Goal: Task Accomplishment & Management: Use online tool/utility

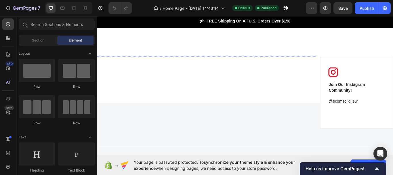
scroll to position [1489, 0]
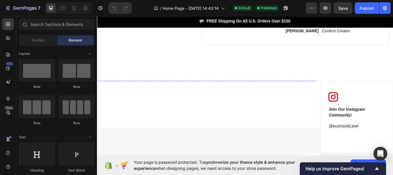
click at [140, 91] on img at bounding box center [137, 91] width 81 height 0
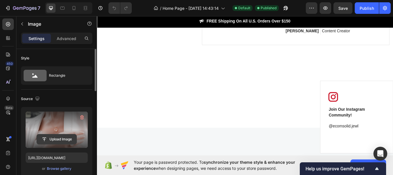
click at [60, 140] on input "file" at bounding box center [57, 139] width 40 height 10
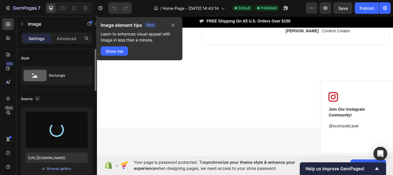
type input "https://cdn.shopify.com/s/files/1/0730/3633/3208/files/gempages_586014798790001…"
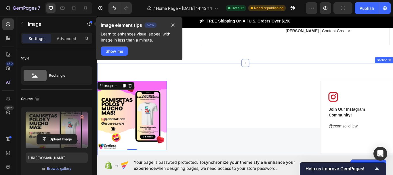
click at [213, 85] on div "Image 0 Image Image Image Carousel Image Join Our Instagram Community! Text blo…" at bounding box center [269, 134] width 345 height 126
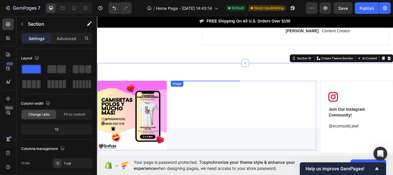
drag, startPoint x: 221, startPoint y: 110, endPoint x: 156, endPoint y: 110, distance: 64.4
click at [221, 91] on img at bounding box center [223, 91] width 81 height 0
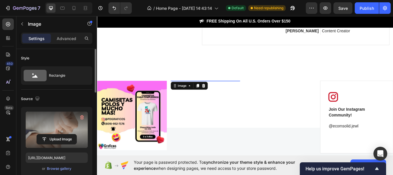
click at [57, 131] on label at bounding box center [57, 129] width 62 height 36
click at [57, 134] on input "file" at bounding box center [57, 139] width 40 height 10
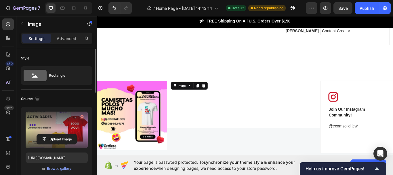
type input "https://cdn.shopify.com/s/files/1/0730/3633/3208/files/gempages_586014798790001…"
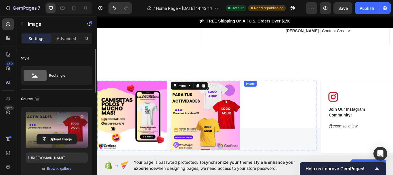
click at [276, 91] on div "Image" at bounding box center [308, 91] width 81 height 0
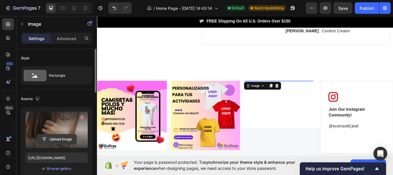
click at [56, 138] on input "file" at bounding box center [57, 139] width 40 height 10
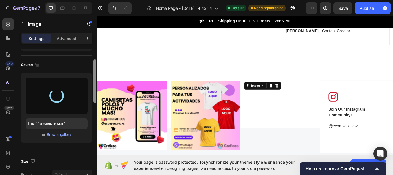
scroll to position [0, 0]
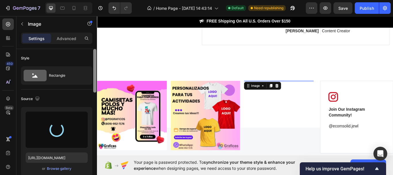
drag, startPoint x: 94, startPoint y: 66, endPoint x: 97, endPoint y: 58, distance: 8.2
click at [97, 58] on div at bounding box center [95, 120] width 4 height 142
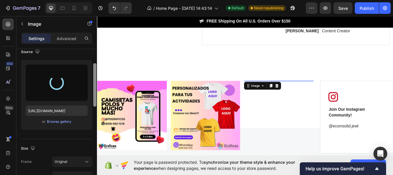
drag, startPoint x: 94, startPoint y: 58, endPoint x: 92, endPoint y: 73, distance: 14.8
click at [95, 73] on div at bounding box center [94, 84] width 3 height 43
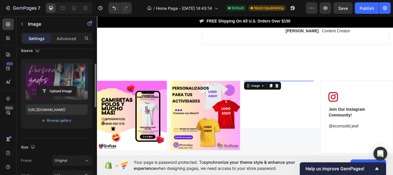
type input "https://cdn.shopify.com/s/files/1/0730/3633/3208/files/gempages_586014798790001…"
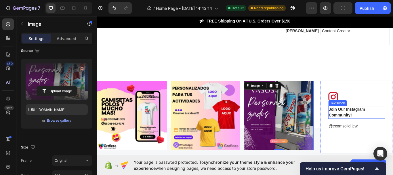
click at [377, 135] on div "Join Our Instagram Community!" at bounding box center [399, 128] width 66 height 15
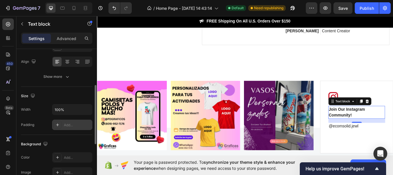
scroll to position [144, 0]
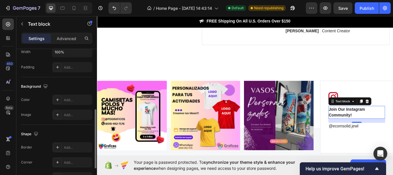
click at [388, 125] on p "Join Our Instagram Community!" at bounding box center [399, 128] width 65 height 14
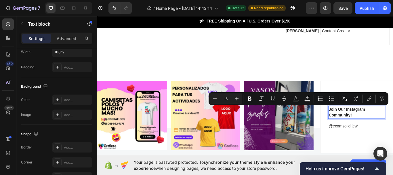
click at [392, 131] on p "Join Our Instagram Community!" at bounding box center [399, 128] width 65 height 14
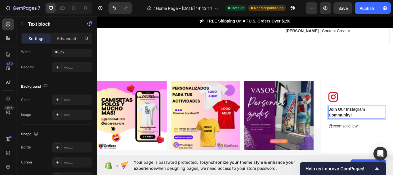
click at [391, 133] on p "Join Our Instagram Community!" at bounding box center [399, 128] width 65 height 14
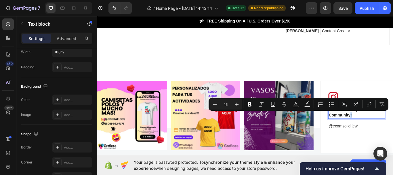
click at [391, 133] on p "Join Our Instagram Community!" at bounding box center [399, 128] width 65 height 14
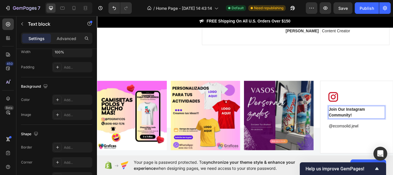
click at [391, 133] on p "Join Our Instagram Community!" at bounding box center [399, 128] width 65 height 14
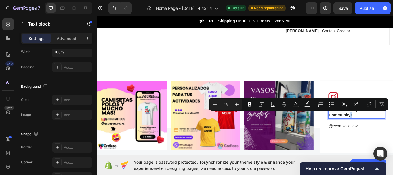
click at [391, 133] on p "Join Our Instagram Community!" at bounding box center [399, 128] width 65 height 14
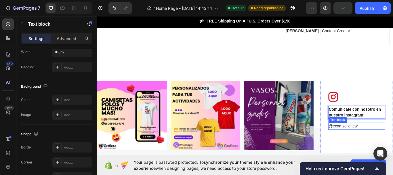
click at [392, 143] on p "@ecomsolid.jewl" at bounding box center [399, 144] width 65 height 7
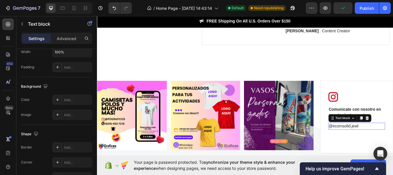
click at [392, 143] on p "@ecomsolid.jewl" at bounding box center [399, 144] width 65 height 7
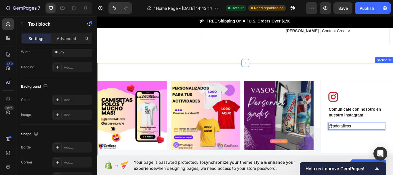
drag, startPoint x: 400, startPoint y: 75, endPoint x: 404, endPoint y: 76, distance: 4.7
click at [392, 74] on div "Image Image Image Image Carousel Image Comunicate con nosotro en nuestro instag…" at bounding box center [269, 134] width 345 height 126
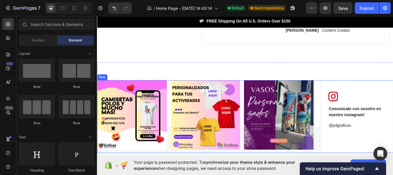
scroll to position [1547, 0]
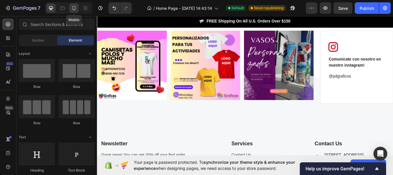
click at [72, 6] on icon at bounding box center [74, 8] width 6 height 6
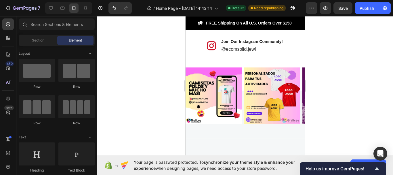
scroll to position [1618, 0]
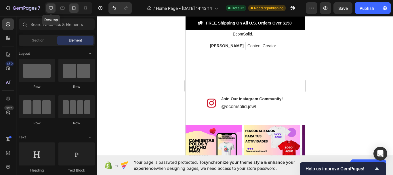
click at [49, 9] on icon at bounding box center [51, 8] width 6 height 6
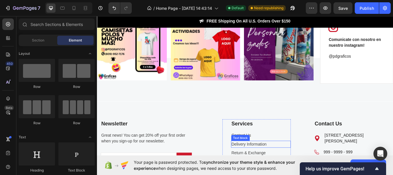
scroll to position [1501, 0]
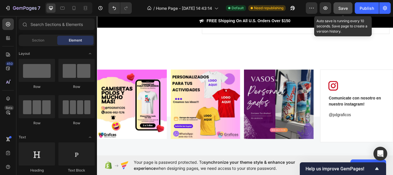
click at [347, 8] on span "Save" at bounding box center [342, 8] width 9 height 5
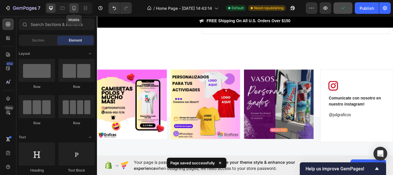
click at [76, 5] on icon at bounding box center [74, 8] width 6 height 6
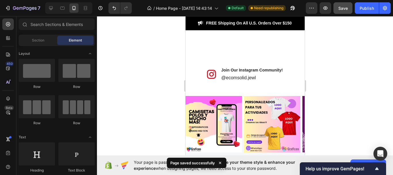
scroll to position [1645, 0]
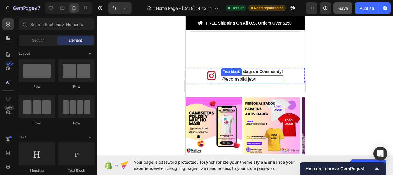
click at [227, 76] on p "@ecomsolid.jewl" at bounding box center [252, 79] width 62 height 7
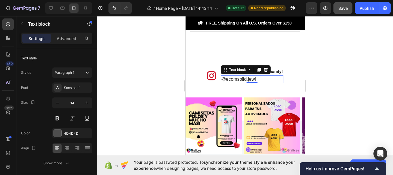
click at [248, 78] on p "@ecomsolid.jewl" at bounding box center [252, 79] width 62 height 7
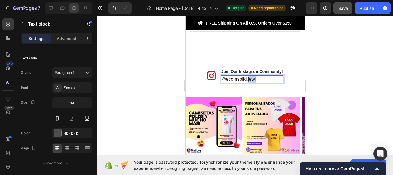
click at [248, 78] on p "@ecomsolid.jewl" at bounding box center [252, 79] width 62 height 7
click at [241, 71] on p "Join Our Instagram Community!" at bounding box center [252, 71] width 62 height 6
click at [242, 71] on p "Join Our Instagram Community!" at bounding box center [252, 71] width 62 height 6
click at [280, 71] on p "Join Our Instagram Community!" at bounding box center [252, 71] width 62 height 6
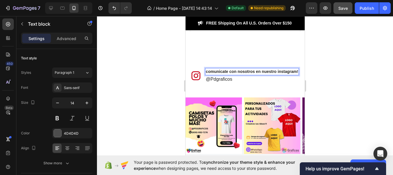
click at [342, 77] on div at bounding box center [245, 95] width 296 height 158
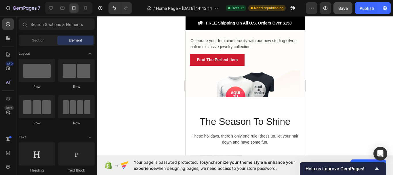
scroll to position [0, 0]
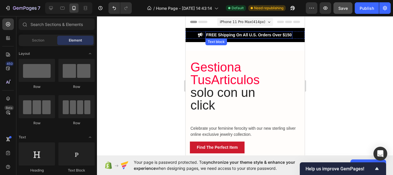
click at [248, 33] on p "FREE Shipping On All U.S. Orders Over $150" at bounding box center [248, 35] width 85 height 6
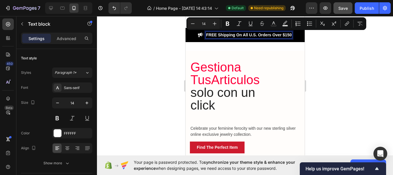
click at [291, 35] on p "FREE Shipping On All U.S. Orders Over $150" at bounding box center [248, 35] width 85 height 6
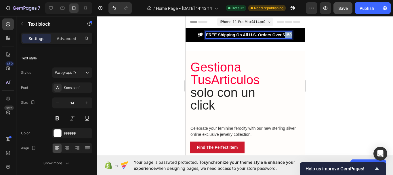
click at [291, 35] on p "FREE Shipping On All U.S. Orders Over $150" at bounding box center [248, 35] width 85 height 6
click at [347, 7] on button "Save" at bounding box center [342, 8] width 19 height 12
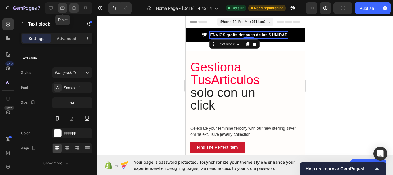
click at [64, 9] on icon at bounding box center [62, 8] width 4 height 3
type input "16"
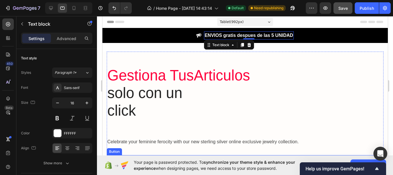
scroll to position [29, 0]
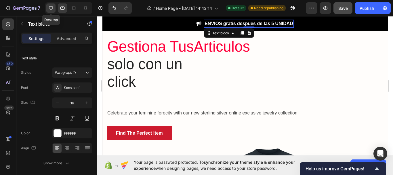
click at [50, 9] on icon at bounding box center [51, 8] width 4 height 4
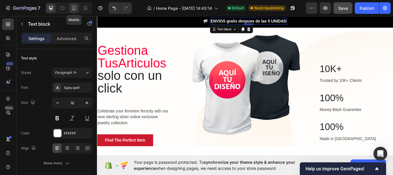
scroll to position [12, 0]
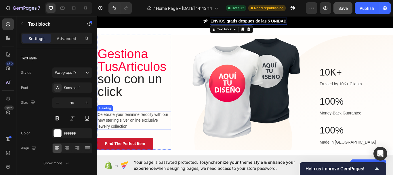
click at [132, 145] on p "Celebrate your feminine ferocity with our new sterling silver online exclusive …" at bounding box center [139, 137] width 85 height 21
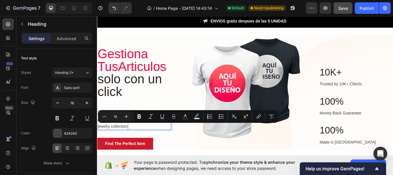
click at [131, 145] on p "Celebrate your feminine ferocity with our new sterling silver online exclusive …" at bounding box center [139, 137] width 85 height 21
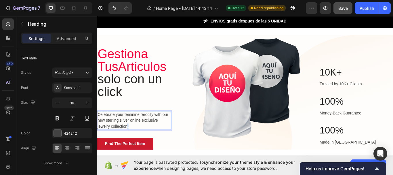
click at [131, 145] on p "Celebrate your feminine ferocity with our new sterling silver online exclusive …" at bounding box center [139, 137] width 85 height 21
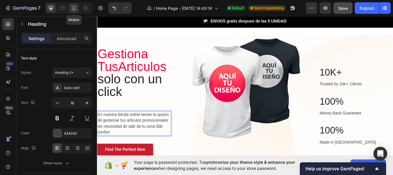
click at [73, 7] on icon at bounding box center [74, 8] width 6 height 6
type input "14"
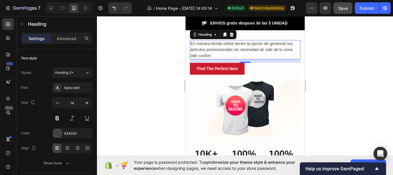
scroll to position [88, 0]
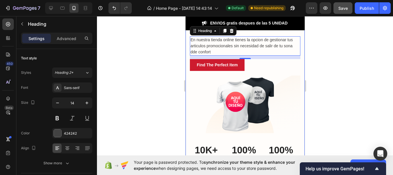
click at [167, 50] on div at bounding box center [245, 95] width 296 height 158
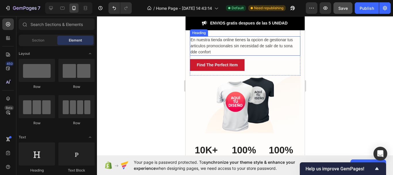
click at [244, 40] on p "En nuestra tienda online tienes la opcion de gestionar tus articulos promociona…" at bounding box center [244, 46] width 109 height 18
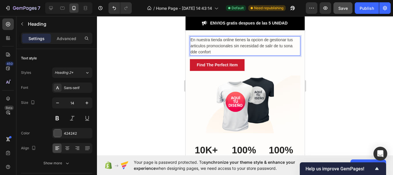
click at [245, 40] on p "En nuestra tienda online tienes la opcion de gestionar tus articulos promociona…" at bounding box center [244, 46] width 109 height 18
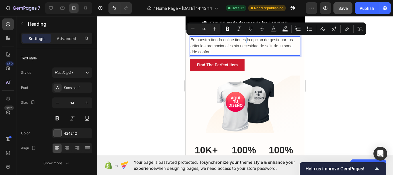
click at [245, 39] on p "En nuestra tienda online tienes la opcion de gestionar tus articulos promociona…" at bounding box center [244, 46] width 109 height 18
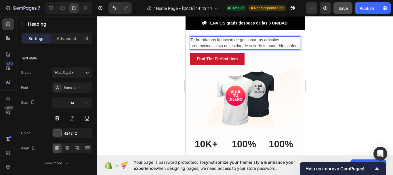
click at [200, 39] on p "Te brendamos la opcion de gestionar tus articulos promocionales sin necesidad d…" at bounding box center [244, 43] width 109 height 12
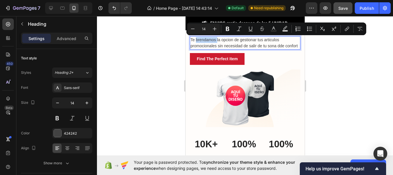
click at [200, 39] on p "Te brendamos la opcion de gestionar tus articulos promocionales sin necesidad d…" at bounding box center [244, 43] width 109 height 12
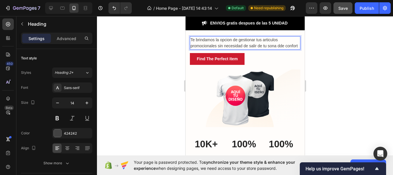
click at [212, 39] on p "Te brindamos la opcion de gestionar tus articulos promocionales sin necesidad d…" at bounding box center [244, 43] width 109 height 12
click at [201, 49] on p "Te brindamos la opcion de gestionar tus articulos promocionales sin necesidad d…" at bounding box center [244, 43] width 109 height 12
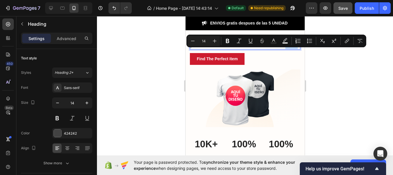
click at [204, 49] on p "Te brindamos la opcion de gestionar tus articulos promocionales sin necesidad d…" at bounding box center [244, 43] width 109 height 12
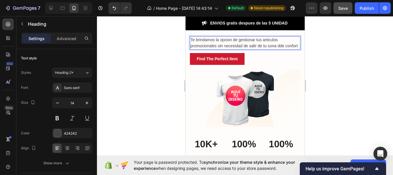
click at [202, 49] on p "Te brindamos la opcion de gestionar tus articulos promocionales sin necesidad d…" at bounding box center [244, 43] width 109 height 12
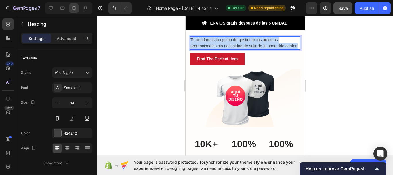
click at [202, 49] on p "Te brindamos la opcion de gestionar tus articulos promocionales sin necesidad d…" at bounding box center [244, 43] width 109 height 12
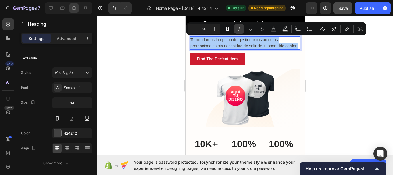
click at [239, 29] on icon "Editor contextual toolbar" at bounding box center [239, 28] width 5 height 4
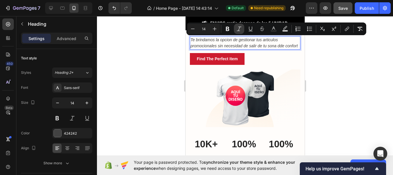
click at [237, 28] on icon "Editor contextual toolbar" at bounding box center [239, 29] width 6 height 6
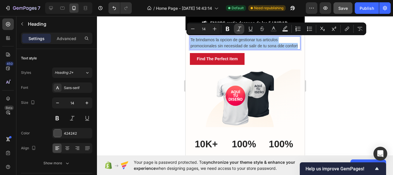
click at [237, 28] on icon "Editor contextual toolbar" at bounding box center [239, 29] width 6 height 6
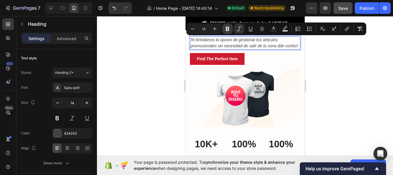
click at [228, 30] on icon "Editor contextual toolbar" at bounding box center [228, 29] width 6 height 6
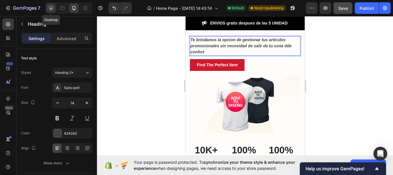
click at [55, 9] on div at bounding box center [50, 7] width 9 height 9
type input "16"
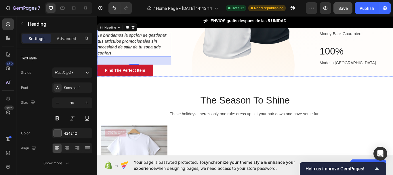
scroll to position [75, 0]
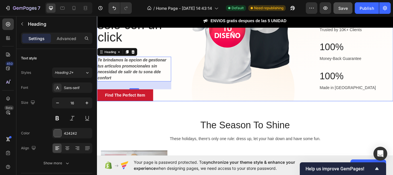
click at [224, 108] on div "Image Row 10K+ Heading Trusted by 10K+ Clients Text block 100% Heading Money-Ba…" at bounding box center [269, 45] width 173 height 141
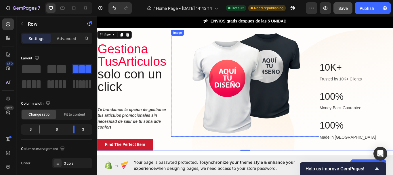
scroll to position [47, 0]
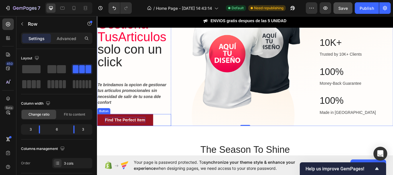
click at [145, 137] on div "Find The Perfect Item" at bounding box center [129, 137] width 47 height 7
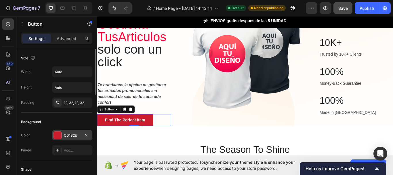
click at [53, 133] on div "CD1B2E" at bounding box center [72, 135] width 40 height 10
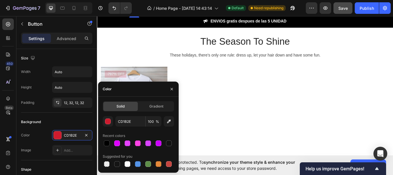
scroll to position [115, 0]
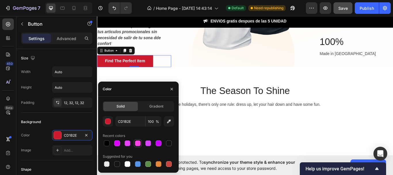
click at [139, 141] on div at bounding box center [138, 143] width 6 height 6
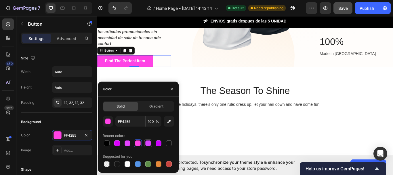
scroll to position [144, 0]
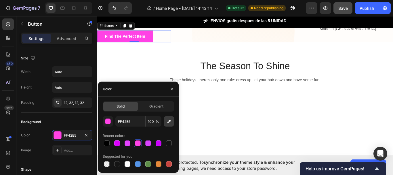
click at [168, 122] on icon "button" at bounding box center [169, 121] width 6 height 6
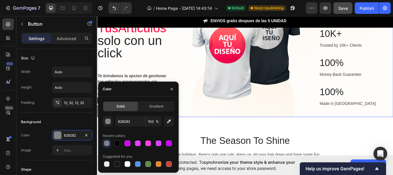
scroll to position [29, 0]
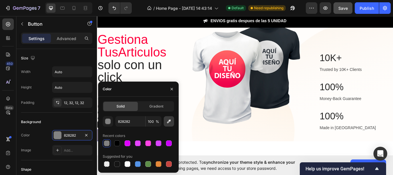
click at [171, 121] on icon "button" at bounding box center [169, 121] width 6 height 6
type input "FF003B"
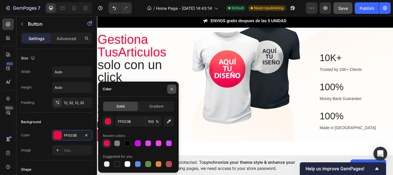
click at [171, 88] on icon "button" at bounding box center [171, 89] width 5 height 5
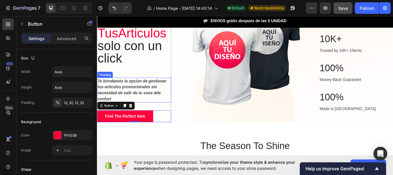
scroll to position [58, 0]
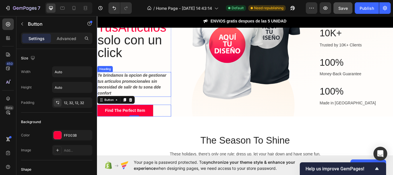
click at [131, 97] on strong "Te brindamos la opcion de gestionar tus articulos promocionales sin necesidad d…" at bounding box center [137, 96] width 80 height 26
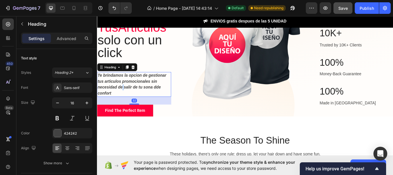
click at [126, 98] on strong "Te brindamos la opcion de gestionar tus articulos promocionales sin necesidad d…" at bounding box center [137, 96] width 80 height 26
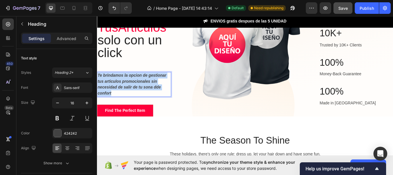
click at [126, 98] on strong "Te brindamos la opcion de gestionar tus articulos promocionales sin necesidad d…" at bounding box center [137, 96] width 80 height 26
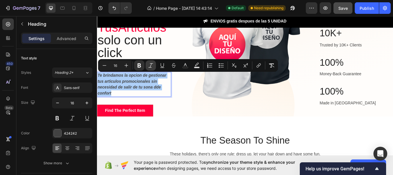
click at [150, 64] on icon "Editor contextual toolbar" at bounding box center [151, 65] width 6 height 6
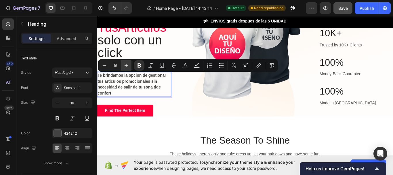
click at [128, 68] on button "Plus" at bounding box center [126, 65] width 10 height 10
click at [106, 65] on icon "Editor contextual toolbar" at bounding box center [104, 65] width 6 height 6
type input "16"
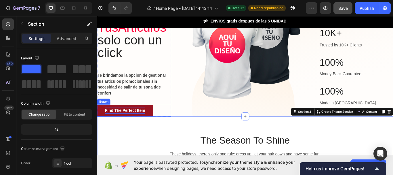
click at [141, 124] on div "Find The Perfect Item" at bounding box center [129, 126] width 47 height 7
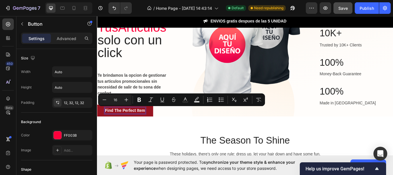
click at [153, 127] on p "Find The Perfect Item" at bounding box center [129, 126] width 47 height 7
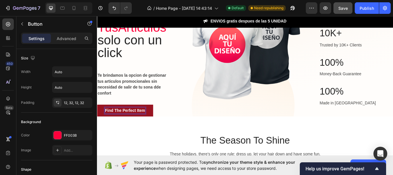
click at [153, 127] on p "Find The Perfect Item" at bounding box center [129, 126] width 47 height 7
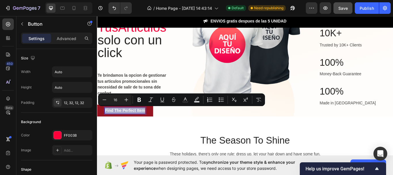
drag, startPoint x: 159, startPoint y: 127, endPoint x: 107, endPoint y: 123, distance: 52.4
click at [107, 123] on p "Find The Perfect Item" at bounding box center [129, 126] width 47 height 7
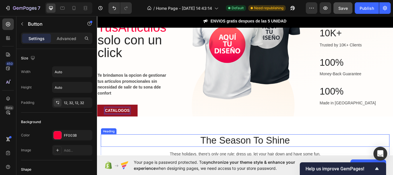
click at [131, 160] on p "The Season To Shine" at bounding box center [269, 160] width 335 height 13
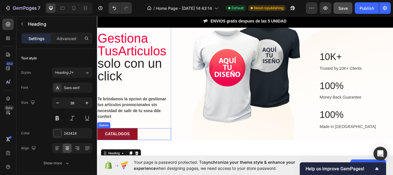
scroll to position [29, 0]
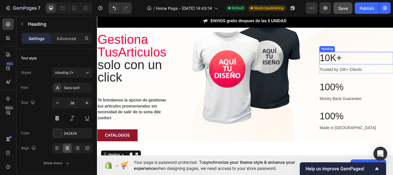
click at [370, 66] on p "10K+" at bounding box center [398, 65] width 85 height 13
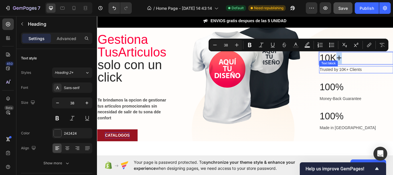
click at [365, 78] on p "Trusted by 10K+ Clients" at bounding box center [398, 78] width 85 height 7
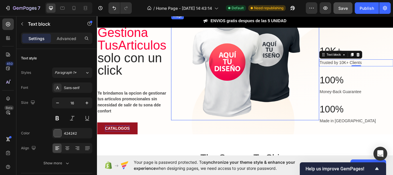
scroll to position [58, 0]
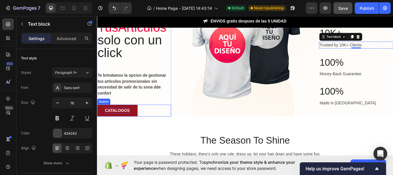
click at [112, 129] on p "CATALOGOS" at bounding box center [120, 126] width 29 height 7
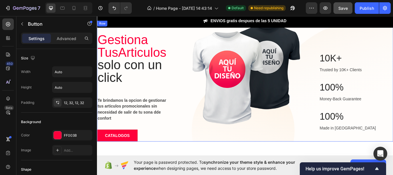
scroll to position [0, 0]
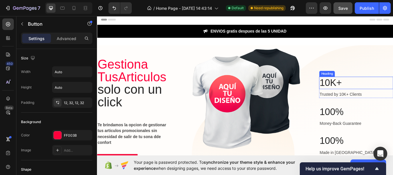
click at [367, 93] on p "10K+" at bounding box center [398, 93] width 85 height 13
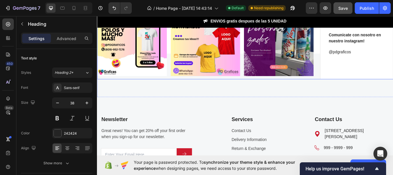
scroll to position [1610, 0]
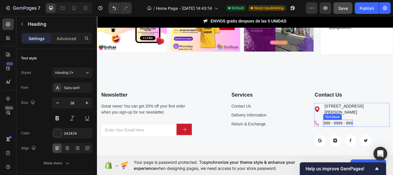
click at [366, 139] on p "999 - 9999 - 999" at bounding box center [378, 140] width 34 height 7
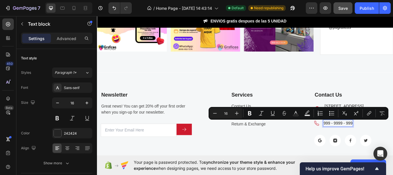
click at [388, 141] on p "999 - 9999 - 999" at bounding box center [378, 140] width 34 height 7
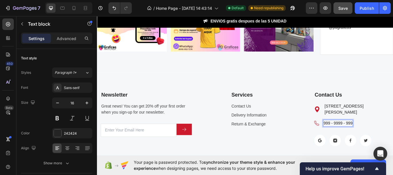
click at [391, 140] on p "999 - 9999 - 999" at bounding box center [378, 140] width 34 height 7
click at [365, 125] on p "2678 Simons Hollow Road, NYC, US" at bounding box center [399, 125] width 75 height 14
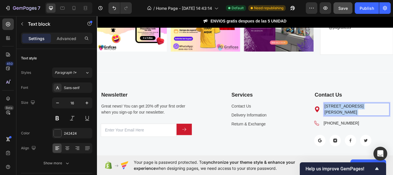
drag, startPoint x: 365, startPoint y: 127, endPoint x: 361, endPoint y: 119, distance: 8.9
click at [362, 119] on p "2678 Simons Hollow Road, NYC, US" at bounding box center [399, 125] width 75 height 14
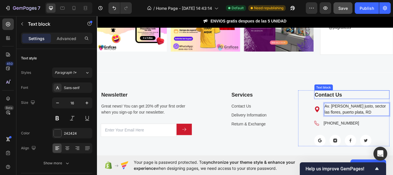
click at [392, 103] on div "Contact Us" at bounding box center [394, 108] width 88 height 10
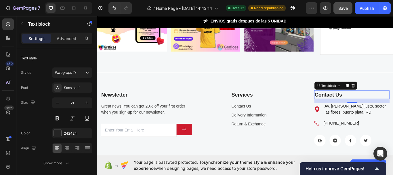
click at [380, 104] on p "Contact Us" at bounding box center [393, 107] width 87 height 9
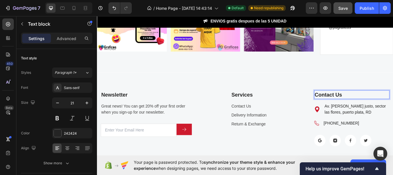
click at [381, 103] on p "Contact Us" at bounding box center [393, 107] width 87 height 9
click at [382, 104] on p "Contact Us" at bounding box center [393, 107] width 87 height 9
click at [277, 107] on p "Services" at bounding box center [288, 107] width 69 height 9
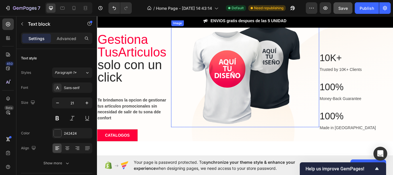
scroll to position [0, 0]
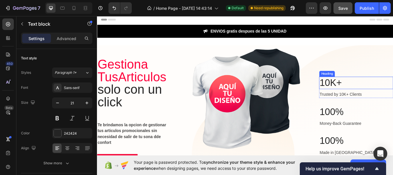
click at [372, 96] on p "10K+" at bounding box center [398, 93] width 85 height 13
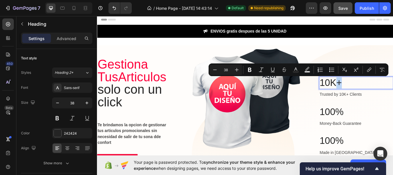
click at [371, 95] on p "10K+" at bounding box center [398, 93] width 85 height 13
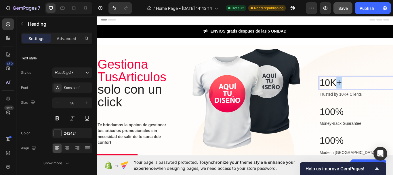
click at [371, 95] on p "10K+" at bounding box center [398, 93] width 85 height 13
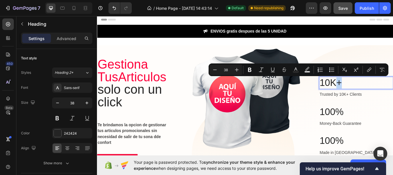
click at [370, 95] on p "10K+" at bounding box center [398, 93] width 85 height 13
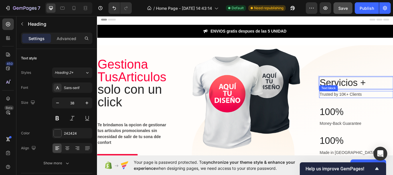
click at [392, 105] on p "Trusted by 10K+ Clients" at bounding box center [398, 107] width 85 height 7
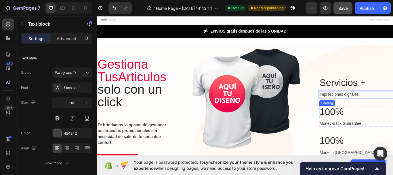
click at [367, 129] on p "100%" at bounding box center [398, 127] width 85 height 13
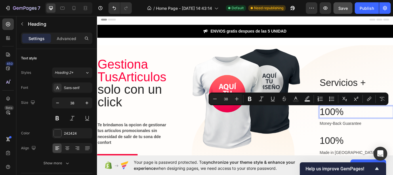
click at [382, 125] on p "100%" at bounding box center [398, 127] width 85 height 13
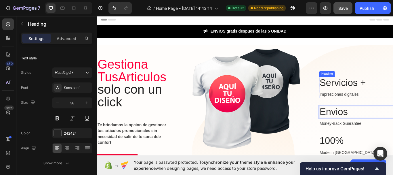
click at [392, 93] on p "Servicios +" at bounding box center [398, 93] width 85 height 13
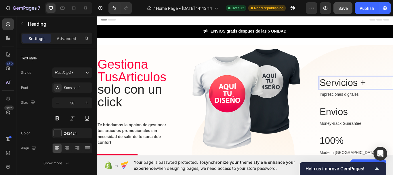
click at [392, 92] on p "Servicios +" at bounding box center [398, 93] width 85 height 13
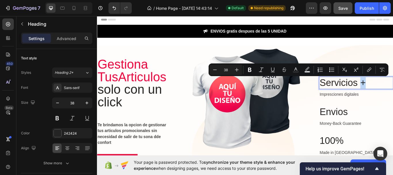
click at [392, 92] on p "Servicios +" at bounding box center [398, 93] width 85 height 13
copy p "+"
click at [384, 128] on p "Envios" at bounding box center [398, 127] width 85 height 13
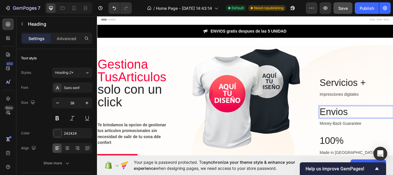
click at [386, 128] on p "Envios" at bounding box center [398, 127] width 85 height 13
click at [387, 127] on p "Envios+" at bounding box center [398, 127] width 85 height 13
click at [390, 141] on p "Money-Back Guarantee" at bounding box center [398, 141] width 85 height 7
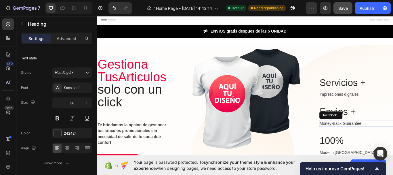
click at [390, 141] on p "Money-Back Guarantee" at bounding box center [398, 141] width 85 height 7
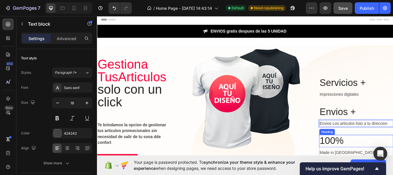
click at [369, 160] on p "100%" at bounding box center [398, 161] width 85 height 13
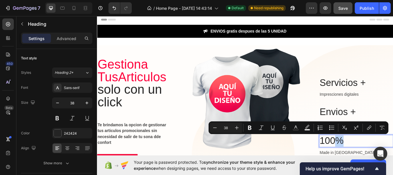
click at [370, 160] on p "100%" at bounding box center [398, 161] width 85 height 13
click at [370, 161] on p "100%" at bounding box center [398, 161] width 85 height 13
click at [379, 161] on p "100%" at bounding box center [398, 161] width 85 height 13
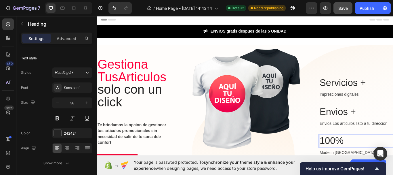
click at [369, 158] on p "100%" at bounding box center [398, 161] width 85 height 13
click at [392, 106] on p "Impresciones digitales" at bounding box center [398, 107] width 85 height 7
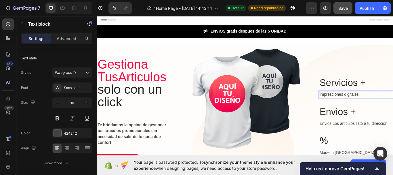
click at [392, 107] on p "Impresciones digitales" at bounding box center [398, 107] width 85 height 7
click at [392, 109] on p "Impresciones digitales" at bounding box center [398, 107] width 85 height 7
click at [392, 108] on p "Impresciones digitales y sublimacon," at bounding box center [398, 107] width 85 height 7
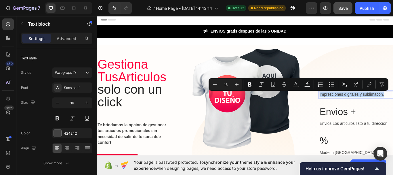
click at [392, 108] on p "Impresciones digitales y sublimacon," at bounding box center [398, 107] width 85 height 7
click at [392, 106] on p "Impresciones digitales y sublimacon," at bounding box center [398, 107] width 85 height 7
click at [392, 107] on p "Impresciones digitales y sublimacon," at bounding box center [398, 107] width 85 height 7
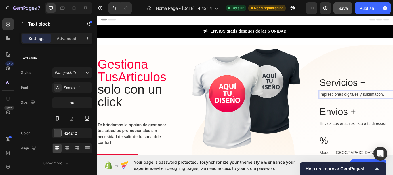
click at [392, 108] on p "Impresciones digitales y sublimacon," at bounding box center [398, 107] width 85 height 7
click at [392, 106] on p "Impresciones digitales, sublimacon," at bounding box center [398, 107] width 85 height 7
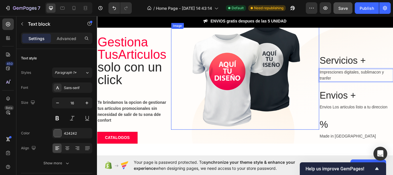
scroll to position [29, 0]
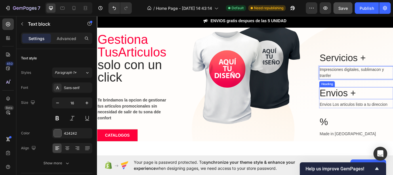
click at [366, 105] on p "Envios +" at bounding box center [398, 105] width 85 height 13
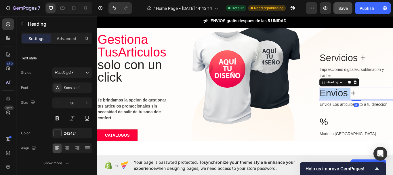
click at [370, 105] on p "Envios +" at bounding box center [398, 105] width 85 height 13
click at [371, 105] on p "Envios +" at bounding box center [398, 105] width 85 height 13
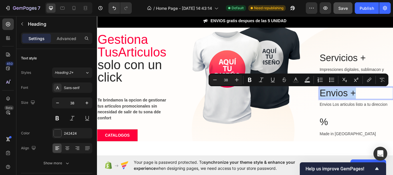
copy p "Envios +"
click at [357, 137] on p "%" at bounding box center [398, 139] width 85 height 13
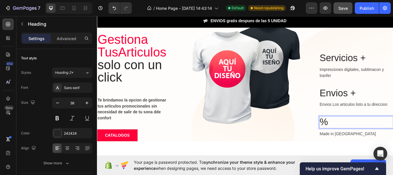
click at [356, 140] on p "%" at bounding box center [398, 139] width 85 height 13
click at [356, 139] on p "%" at bounding box center [398, 139] width 85 height 13
click at [358, 139] on p "%" at bounding box center [398, 139] width 85 height 13
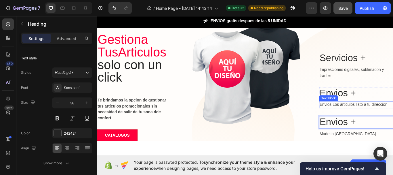
click at [381, 119] on p "Envios Los articulos listo a tu direccion" at bounding box center [398, 119] width 85 height 7
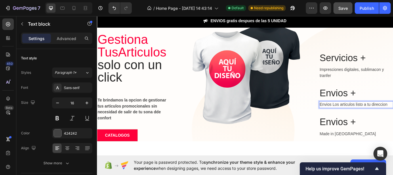
click at [361, 119] on p "Envios Los articulos listo a tu direccion" at bounding box center [398, 119] width 85 height 7
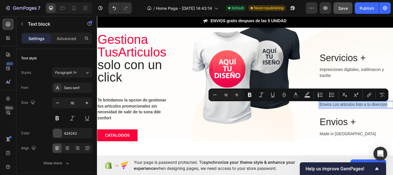
copy p "Envios Los articulos listo a tu direccion"
click at [361, 154] on p "Made in USA" at bounding box center [398, 153] width 85 height 7
click at [363, 152] on p "Made in USA" at bounding box center [398, 153] width 85 height 7
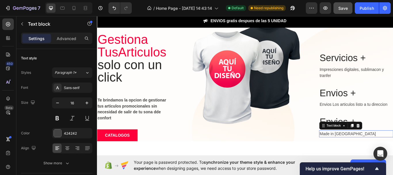
click at [363, 152] on p "Made in USA" at bounding box center [398, 153] width 85 height 7
click at [362, 151] on p "Made in USA" at bounding box center [398, 153] width 85 height 7
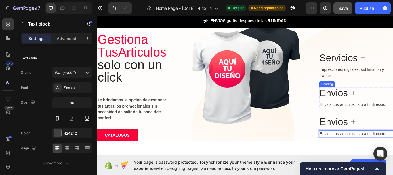
click at [384, 107] on p "Envios +" at bounding box center [398, 105] width 85 height 13
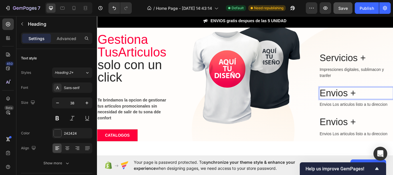
click at [384, 107] on p "Envios +" at bounding box center [398, 105] width 85 height 13
click at [371, 106] on p "Wha +" at bounding box center [398, 105] width 85 height 13
click at [366, 106] on h2 "Rich Text Editor. Editing area: main" at bounding box center [399, 106] width 86 height 14
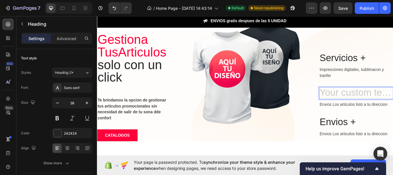
click at [366, 106] on h2 "Rich Text Editor. Editing area: main" at bounding box center [399, 106] width 86 height 14
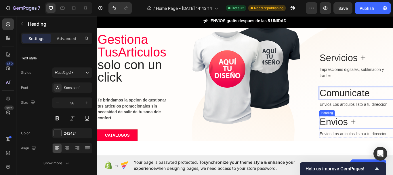
click at [392, 138] on p "Envios +" at bounding box center [398, 139] width 85 height 13
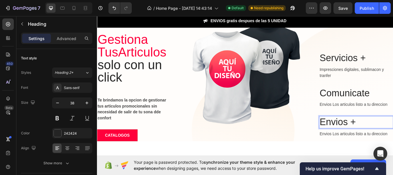
click at [392, 138] on p "Envios +" at bounding box center [398, 139] width 85 height 13
click at [391, 138] on p "Envios +" at bounding box center [398, 139] width 85 height 13
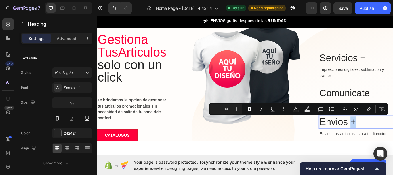
copy p "+"
click at [392, 104] on p "Comunicate" at bounding box center [398, 105] width 85 height 13
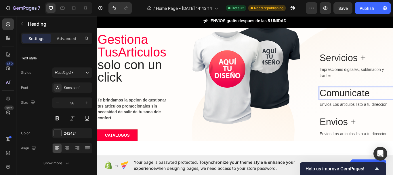
click at [392, 108] on p "Comunicate" at bounding box center [398, 105] width 85 height 13
click at [392, 118] on p "Envios Los articulos listo a tu direccion" at bounding box center [398, 119] width 85 height 7
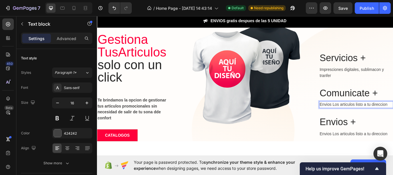
click at [392, 118] on p "Envios Los articulos listo a tu direccion" at bounding box center [398, 119] width 85 height 7
click at [392, 117] on p "ENVIANOS TUS DISEÑOS" at bounding box center [398, 119] width 85 height 7
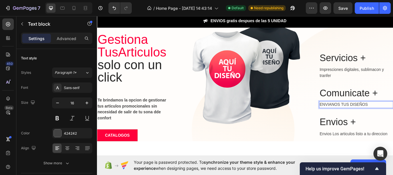
click at [392, 117] on p "ENVIANOS TUS DISEÑOS" at bounding box center [398, 119] width 85 height 7
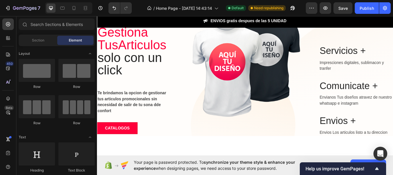
scroll to position [41, 0]
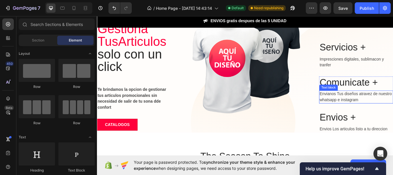
click at [392, 115] on p "Envianos Tus diseños atravez de nuestro whatsapp e instagram" at bounding box center [398, 111] width 85 height 14
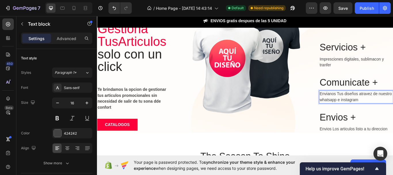
click at [392, 114] on p "Envianos Tus diseños atravez de nuestro whatsapp e instagram" at bounding box center [398, 111] width 85 height 14
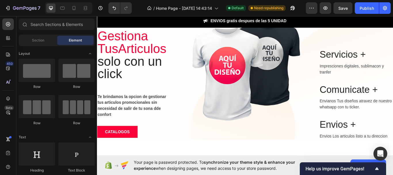
scroll to position [0, 0]
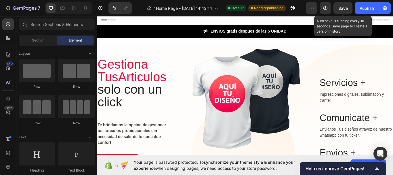
click at [344, 6] on span "Save" at bounding box center [342, 8] width 9 height 5
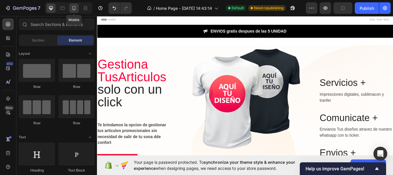
click at [72, 6] on icon at bounding box center [74, 8] width 6 height 6
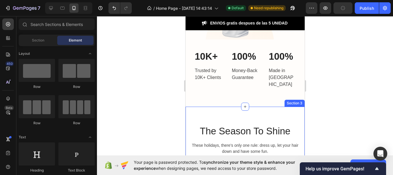
scroll to position [173, 0]
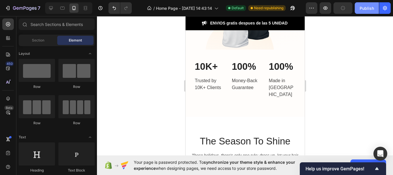
click at [363, 12] on button "Publish" at bounding box center [367, 8] width 24 height 12
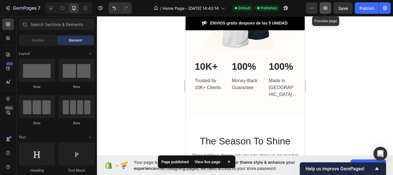
click at [328, 7] on icon "button" at bounding box center [325, 8] width 6 height 6
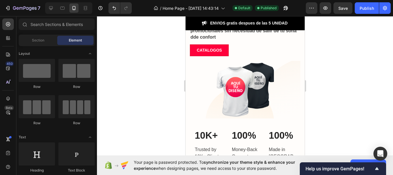
scroll to position [146, 0]
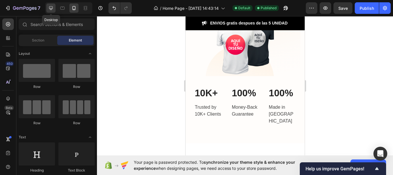
click at [49, 6] on icon at bounding box center [51, 8] width 6 height 6
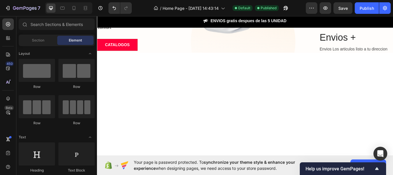
scroll to position [3, 0]
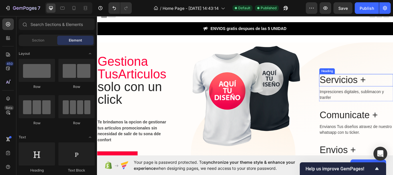
click at [382, 87] on h2 "Servicios +" at bounding box center [399, 91] width 86 height 14
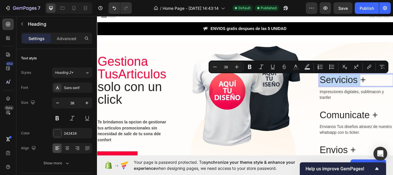
click at [392, 90] on p "Servicios +" at bounding box center [398, 90] width 85 height 13
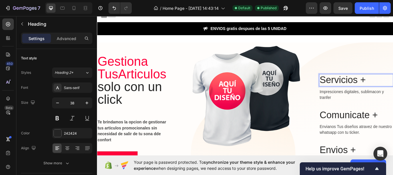
click at [392, 90] on p "Servicios +" at bounding box center [398, 90] width 85 height 13
drag, startPoint x: 405, startPoint y: 90, endPoint x: 354, endPoint y: 90, distance: 50.3
click at [356, 90] on p "Servicios +" at bounding box center [398, 90] width 85 height 13
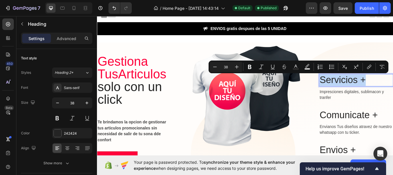
copy p "Servicios +"
drag, startPoint x: 76, startPoint y: 8, endPoint x: 260, endPoint y: 103, distance: 207.3
click at [76, 8] on icon at bounding box center [74, 8] width 6 height 6
type input "33"
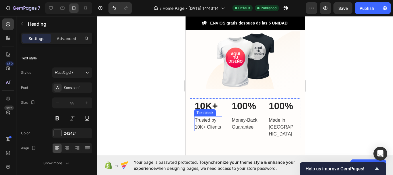
scroll to position [144, 0]
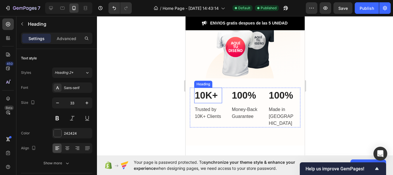
click at [204, 93] on p "10K+" at bounding box center [207, 95] width 27 height 14
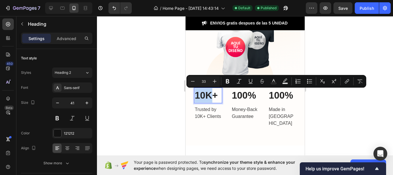
click at [212, 95] on p "10K+" at bounding box center [207, 95] width 27 height 14
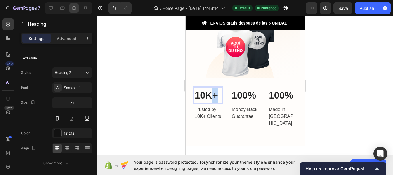
click at [212, 95] on p "10K+" at bounding box center [207, 95] width 27 height 14
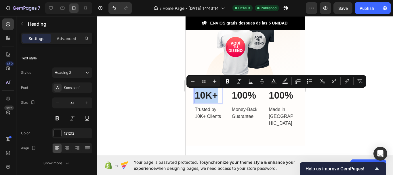
drag, startPoint x: 212, startPoint y: 95, endPoint x: 202, endPoint y: 94, distance: 10.4
click at [202, 94] on p "10K+" at bounding box center [207, 95] width 27 height 14
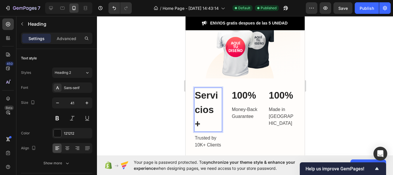
click at [173, 91] on div at bounding box center [245, 95] width 296 height 158
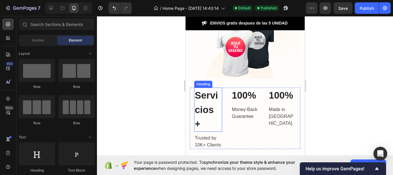
click at [203, 99] on p "Servicios +" at bounding box center [207, 109] width 27 height 43
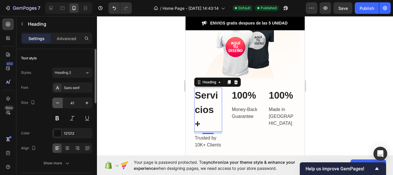
click at [61, 103] on button "button" at bounding box center [57, 102] width 10 height 10
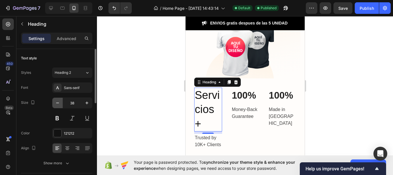
click at [60, 103] on button "button" at bounding box center [57, 102] width 10 height 10
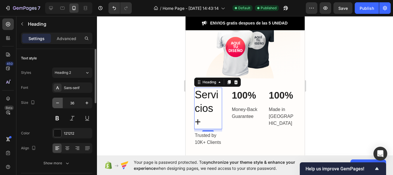
click at [60, 103] on button "button" at bounding box center [57, 102] width 10 height 10
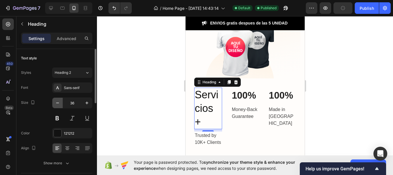
click at [60, 103] on button "button" at bounding box center [57, 102] width 10 height 10
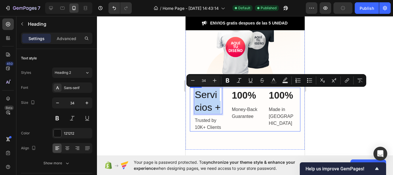
drag, startPoint x: 199, startPoint y: 119, endPoint x: 192, endPoint y: 93, distance: 27.5
click at [192, 93] on div "Servicios + Heading 8 Trusted by 10K+ Clients Text block 100% Heading Money-Bac…" at bounding box center [244, 109] width 110 height 44
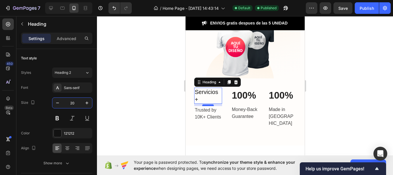
type input "20"
drag, startPoint x: 207, startPoint y: 106, endPoint x: 208, endPoint y: 103, distance: 2.9
click at [208, 103] on div at bounding box center [208, 103] width 12 height 2
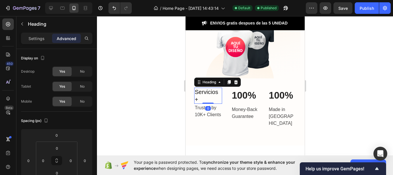
click at [206, 99] on div "Servicios + Heading 0" at bounding box center [208, 95] width 28 height 16
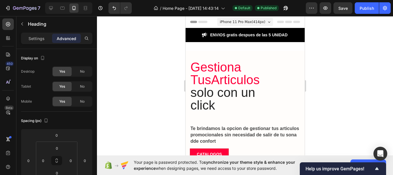
scroll to position [144, 0]
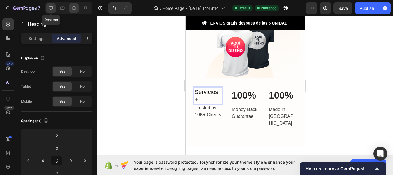
click at [54, 8] on div at bounding box center [50, 7] width 9 height 9
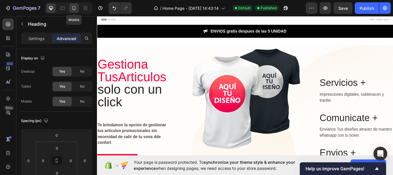
click at [72, 8] on icon at bounding box center [74, 8] width 6 height 6
type input "0"
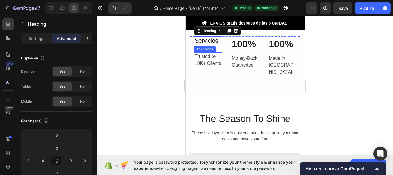
scroll to position [166, 0]
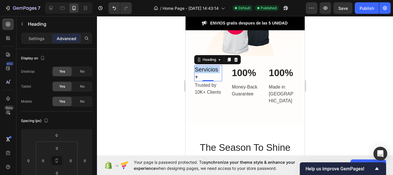
click at [200, 66] on p "Servicios +" at bounding box center [207, 73] width 27 height 15
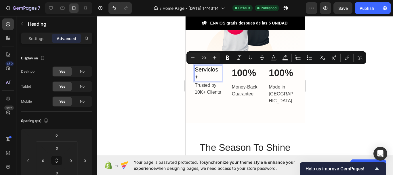
click at [196, 77] on p "Servicios +" at bounding box center [207, 73] width 27 height 15
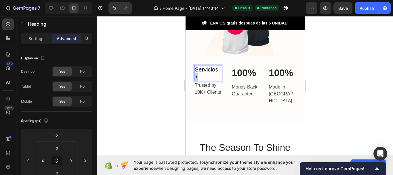
click at [196, 77] on p "Servicios +" at bounding box center [207, 73] width 27 height 15
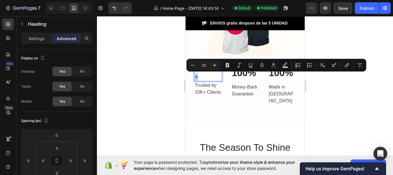
click at [199, 77] on p "Servicios +" at bounding box center [207, 73] width 27 height 15
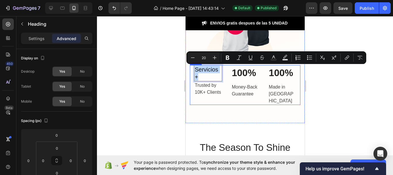
drag, startPoint x: 199, startPoint y: 76, endPoint x: 191, endPoint y: 69, distance: 10.8
click at [191, 69] on div "Servicios + Heading 0 Trusted by 10K+ Clients Text block 100% Heading Money-Bac…" at bounding box center [244, 85] width 110 height 40
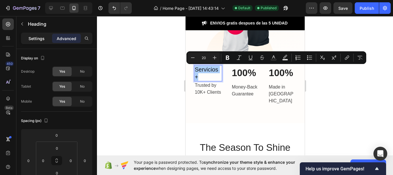
click at [32, 38] on p "Settings" at bounding box center [36, 38] width 16 height 6
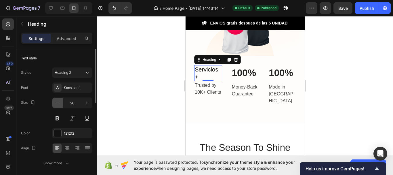
click at [56, 101] on icon "button" at bounding box center [58, 103] width 6 height 6
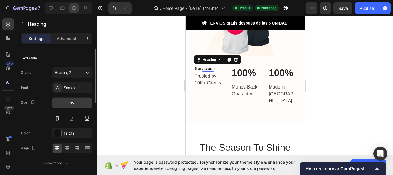
click at [81, 101] on input "15" at bounding box center [72, 102] width 19 height 10
click at [85, 102] on icon "button" at bounding box center [87, 103] width 6 height 6
click at [84, 104] on icon "button" at bounding box center [87, 103] width 6 height 6
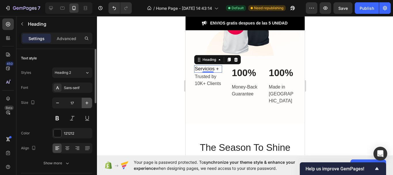
click at [85, 104] on icon "button" at bounding box center [87, 103] width 6 height 6
click at [55, 103] on icon "button" at bounding box center [58, 103] width 6 height 6
click at [56, 117] on button at bounding box center [57, 118] width 10 height 10
click at [54, 104] on button "button" at bounding box center [57, 102] width 10 height 10
type input "16"
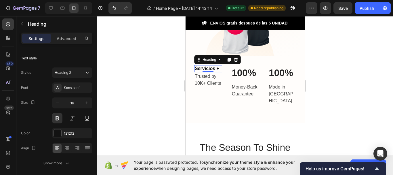
click at [164, 83] on div at bounding box center [245, 95] width 296 height 158
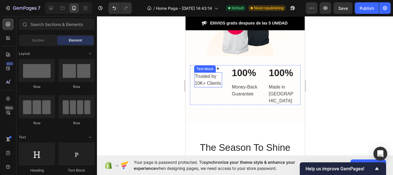
click at [210, 87] on p "Trusted by 10K+ Clients" at bounding box center [207, 80] width 27 height 14
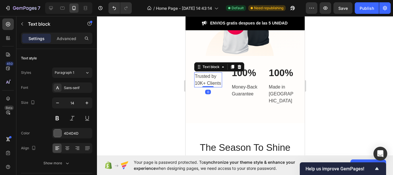
drag, startPoint x: 206, startPoint y: 93, endPoint x: 208, endPoint y: 85, distance: 8.2
click at [208, 85] on div "Trusted by 10K+ Clients Text block 0" at bounding box center [208, 79] width 28 height 15
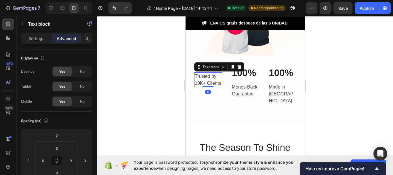
click at [210, 87] on p "Trusted by 10K+ Clients" at bounding box center [207, 80] width 27 height 14
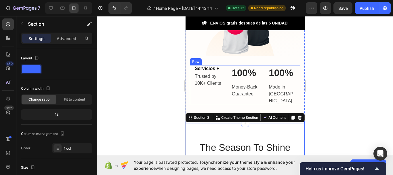
click at [191, 104] on div "Servicios + Heading Trusted by 10K+ Clients Text block 100% Heading Money-Back …" at bounding box center [244, 85] width 110 height 40
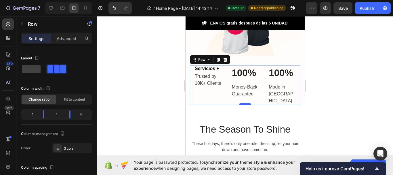
drag, startPoint x: 244, startPoint y: 122, endPoint x: 243, endPoint y: 19, distance: 102.6
click at [239, 103] on div at bounding box center [245, 104] width 12 height 2
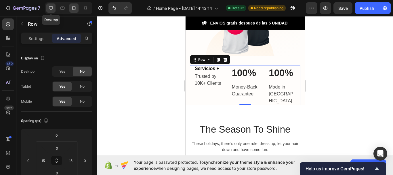
click at [48, 10] on icon at bounding box center [51, 8] width 6 height 6
type input "0"
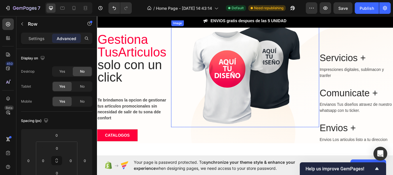
scroll to position [58, 0]
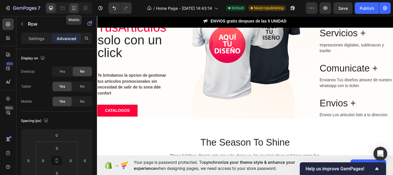
click at [72, 9] on icon at bounding box center [74, 8] width 6 height 6
type input "15"
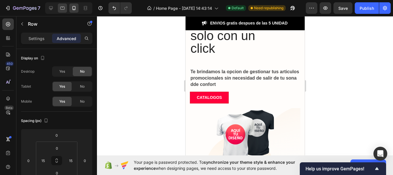
scroll to position [195, 0]
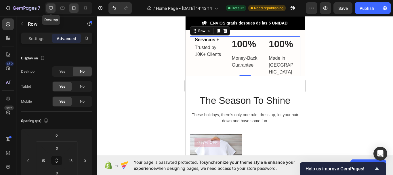
click at [54, 7] on div at bounding box center [50, 7] width 9 height 9
type input "0"
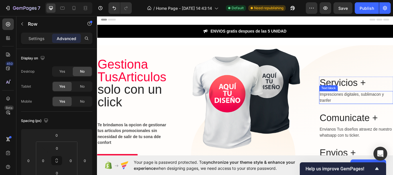
click at [364, 114] on p "Impresciones digitales, sublimacon y tranfer" at bounding box center [398, 111] width 85 height 14
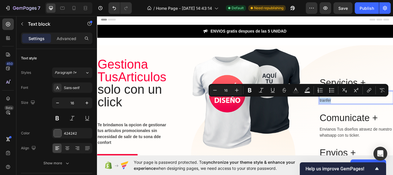
click at [369, 113] on p "Impresciones digitales, sublimacon y tranfer" at bounding box center [398, 111] width 85 height 14
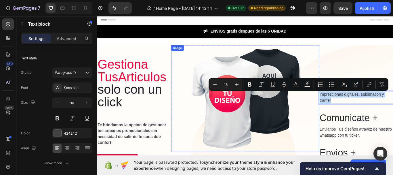
drag, startPoint x: 367, startPoint y: 114, endPoint x: 352, endPoint y: 106, distance: 17.1
click at [352, 106] on div "Gestiona Tus Articulos solo con un click Heading Te brindamos la opcion de gest…" at bounding box center [269, 121] width 345 height 143
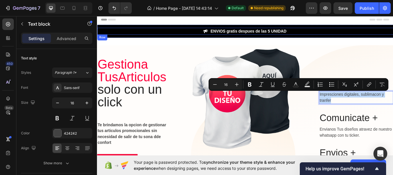
copy p "Impresciones digitales, sublimacon y tranfer"
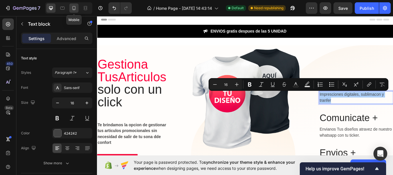
click at [70, 11] on div at bounding box center [73, 7] width 9 height 9
type input "14"
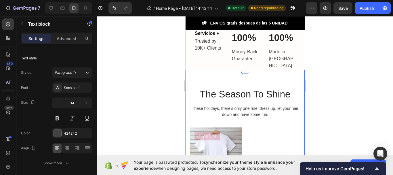
scroll to position [173, 0]
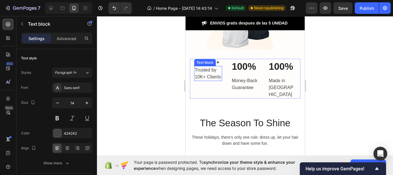
click at [203, 80] on p "Trusted by 10K+ Clients" at bounding box center [207, 73] width 27 height 14
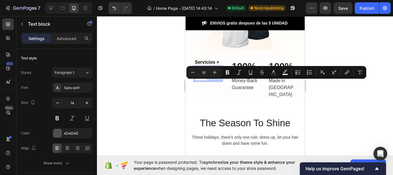
click at [206, 80] on p "Trusted by 10K+ Clients" at bounding box center [207, 73] width 27 height 14
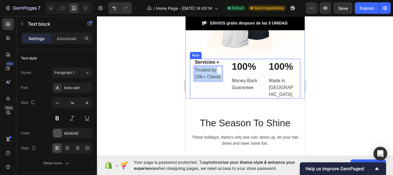
drag, startPoint x: 207, startPoint y: 83, endPoint x: 192, endPoint y: 70, distance: 20.0
click at [192, 70] on div "Servicios + Heading Trusted by 10K+ Clients Text block 0 100% Heading Money-Bac…" at bounding box center [244, 79] width 110 height 40
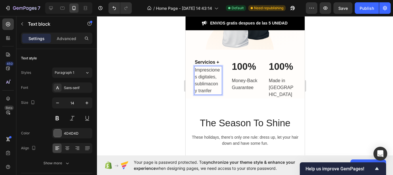
click at [210, 89] on p "Impresciones digitales, sublimacon y tranfer" at bounding box center [207, 80] width 27 height 28
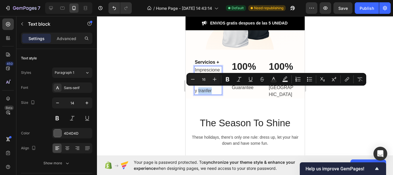
click at [213, 90] on p "Impresciones digitales, sublimacon y tranfer" at bounding box center [207, 80] width 27 height 28
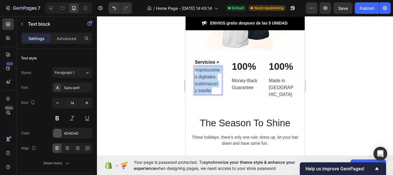
drag, startPoint x: 212, startPoint y: 90, endPoint x: 195, endPoint y: 69, distance: 27.0
click at [195, 69] on p "Impresciones digitales, sublimacon y tranfer" at bounding box center [207, 80] width 27 height 28
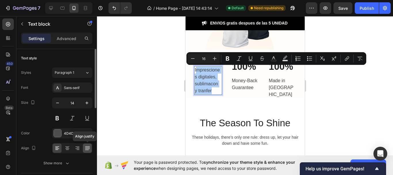
click at [85, 145] on icon at bounding box center [88, 148] width 6 height 6
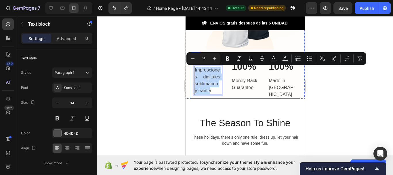
drag, startPoint x: 210, startPoint y: 90, endPoint x: 192, endPoint y: 71, distance: 26.5
click at [192, 69] on div "Servicios + Heading Impresciones digitales, sublimacon y tranfer Text block 0 1…" at bounding box center [244, 79] width 110 height 40
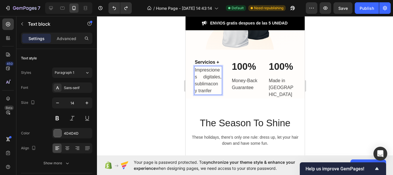
click at [215, 92] on p "Impresciones digitales, sublimacon y tranfer" at bounding box center [207, 80] width 27 height 28
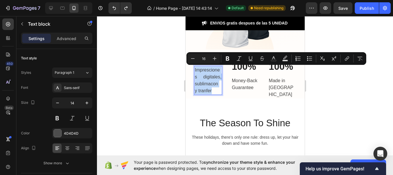
drag, startPoint x: 214, startPoint y: 91, endPoint x: 194, endPoint y: 71, distance: 28.7
click at [194, 71] on p "Impresciones digitales, sublimacon y tranfer" at bounding box center [207, 80] width 27 height 28
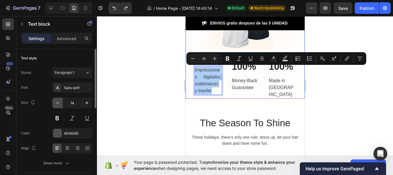
click at [61, 102] on button "button" at bounding box center [57, 102] width 10 height 10
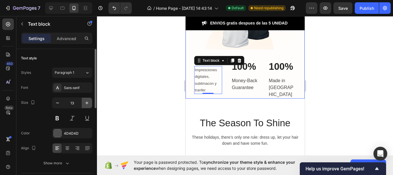
click at [87, 104] on icon "button" at bounding box center [87, 103] width 6 height 6
type input "14"
click at [66, 148] on icon at bounding box center [67, 148] width 6 height 6
click at [148, 108] on div at bounding box center [245, 95] width 296 height 158
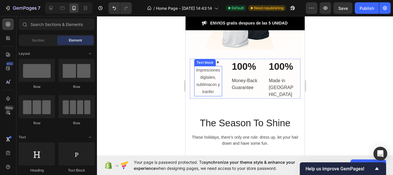
click at [209, 87] on p "Impresciones digitales, sublimacon y tranfer" at bounding box center [207, 80] width 27 height 29
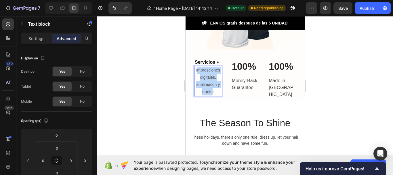
drag, startPoint x: 211, startPoint y: 91, endPoint x: 197, endPoint y: 72, distance: 23.6
click at [197, 72] on p "Impresciones digitales, sublimacon y tranfer" at bounding box center [207, 80] width 27 height 29
drag, startPoint x: 214, startPoint y: 91, endPoint x: 195, endPoint y: 65, distance: 32.7
click at [195, 65] on div "Servicios + Heading Impresciones digitales, sublimacon y tranfer Text block 0" at bounding box center [208, 79] width 28 height 40
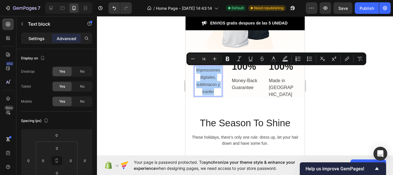
click at [42, 38] on p "Settings" at bounding box center [36, 38] width 16 height 6
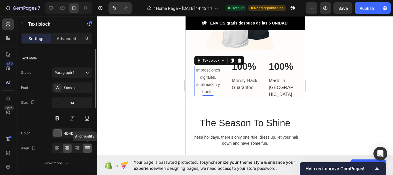
click at [89, 145] on icon at bounding box center [88, 148] width 6 height 6
click at [131, 79] on div at bounding box center [245, 95] width 296 height 158
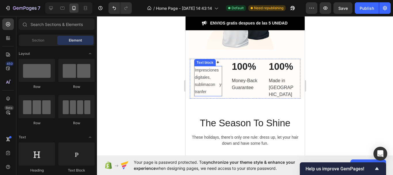
click at [203, 92] on p "Impresciones digitales, sublimacon y tranfer" at bounding box center [207, 80] width 27 height 29
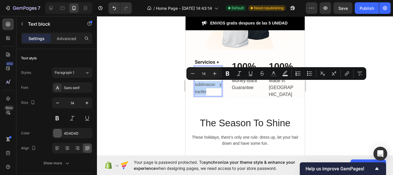
drag, startPoint x: 205, startPoint y: 92, endPoint x: 194, endPoint y: 83, distance: 14.5
click at [194, 83] on p "Impresciones digitales, sublimacon y tranfer" at bounding box center [207, 80] width 27 height 29
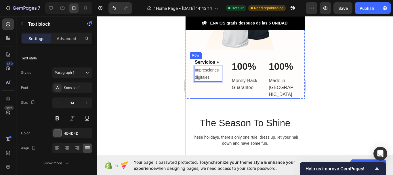
click at [204, 89] on div "Servicios + Heading Impresciones digitales, Text block 0" at bounding box center [208, 79] width 28 height 40
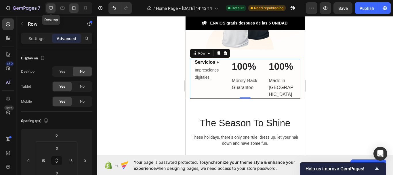
click at [54, 10] on icon at bounding box center [51, 8] width 6 height 6
type input "0"
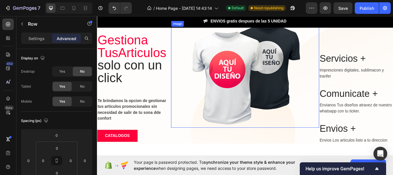
scroll to position [29, 0]
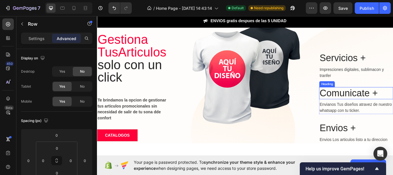
click at [392, 106] on h2 "Comunicate +" at bounding box center [399, 106] width 86 height 14
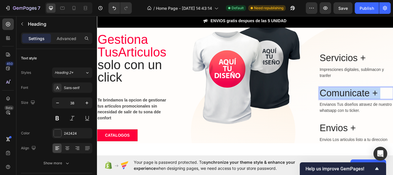
drag, startPoint x: 423, startPoint y: 106, endPoint x: 396, endPoint y: 103, distance: 27.4
click at [388, 103] on p "Comunicate +" at bounding box center [398, 105] width 85 height 13
drag, startPoint x: 420, startPoint y: 104, endPoint x: 343, endPoint y: 101, distance: 76.5
click at [343, 101] on div "Gestiona Tus Articulos solo con un click Heading Te brindamos la opcion de gest…" at bounding box center [269, 92] width 345 height 143
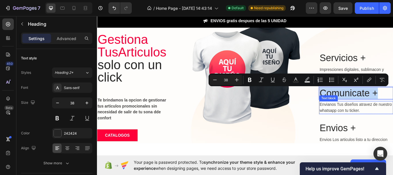
copy p "Comunicate +"
click at [73, 8] on icon at bounding box center [74, 8] width 6 height 6
type input "33"
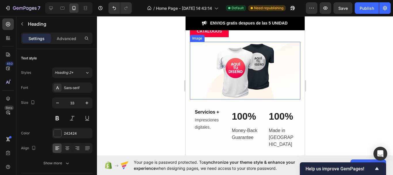
scroll to position [152, 0]
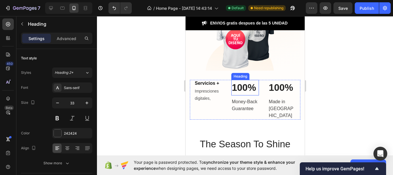
click at [243, 86] on p "100%" at bounding box center [244, 87] width 27 height 14
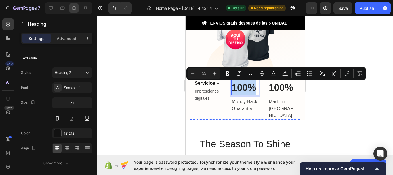
drag, startPoint x: 253, startPoint y: 87, endPoint x: 219, endPoint y: 84, distance: 33.8
click at [219, 84] on div "Servicios + Heading Impresciones digitales, Text block 100% Heading 8 Money-Bac…" at bounding box center [244, 100] width 110 height 40
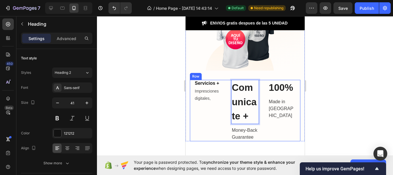
click at [274, 122] on div "100% Heading Made in USA Text block" at bounding box center [282, 110] width 28 height 61
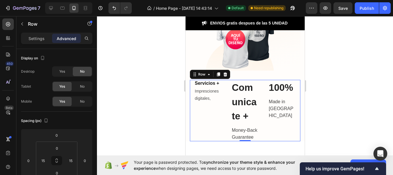
click at [227, 102] on div "Servicios + Heading Impresciones digitales, Text block Comunicate + Heading Mon…" at bounding box center [244, 110] width 110 height 61
click at [233, 102] on p "Comunicate +" at bounding box center [244, 101] width 27 height 43
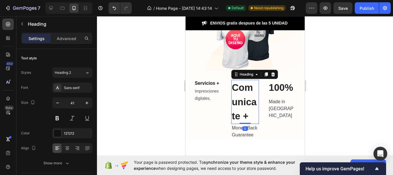
drag, startPoint x: 242, startPoint y: 125, endPoint x: 242, endPoint y: 120, distance: 4.9
click at [242, 120] on div "Comunicate + Heading 0" at bounding box center [245, 102] width 28 height 44
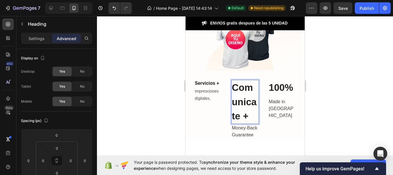
drag, startPoint x: 245, startPoint y: 116, endPoint x: 231, endPoint y: 98, distance: 22.9
click at [232, 101] on p "Comunicate +" at bounding box center [244, 101] width 27 height 43
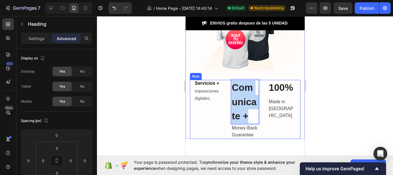
drag, startPoint x: 246, startPoint y: 115, endPoint x: 225, endPoint y: 87, distance: 35.1
click at [225, 87] on div "Servicios + Heading Impresciones digitales, Text block Comunicate + Heading 0 M…" at bounding box center [244, 109] width 110 height 59
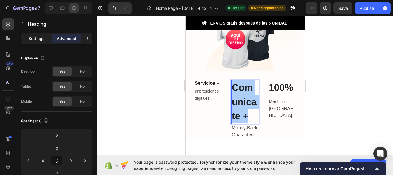
click at [39, 37] on p "Settings" at bounding box center [36, 38] width 16 height 6
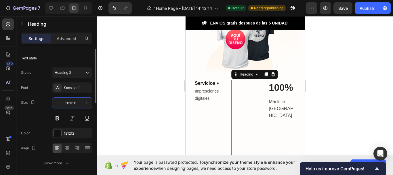
scroll to position [0, 3]
type input "1"
click at [51, 100] on div "Size" at bounding box center [56, 110] width 71 height 26
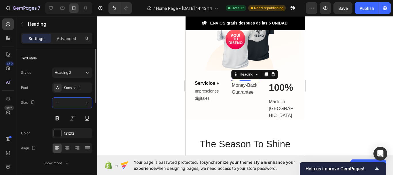
scroll to position [0, 0]
click at [53, 116] on button at bounding box center [57, 118] width 10 height 10
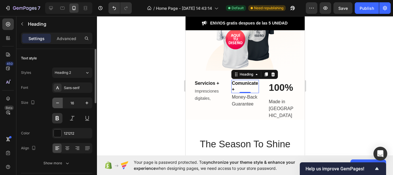
click at [59, 102] on icon "button" at bounding box center [58, 103] width 6 height 6
click at [86, 104] on icon "button" at bounding box center [87, 103] width 6 height 6
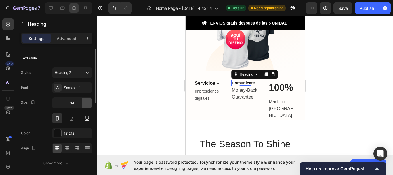
type input "15"
click at [158, 107] on div at bounding box center [245, 95] width 296 height 158
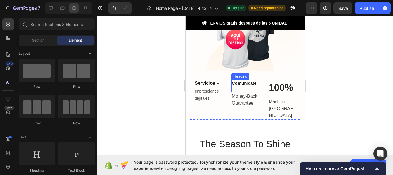
click at [232, 89] on p "Comunicate +" at bounding box center [244, 85] width 27 height 11
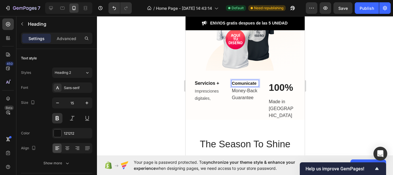
click at [246, 83] on p "Comunicate" at bounding box center [244, 83] width 27 height 6
click at [126, 89] on div at bounding box center [245, 95] width 296 height 158
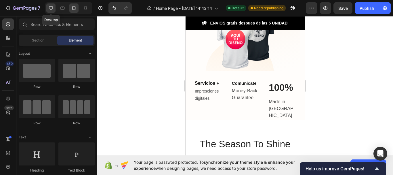
click at [53, 9] on icon at bounding box center [51, 8] width 6 height 6
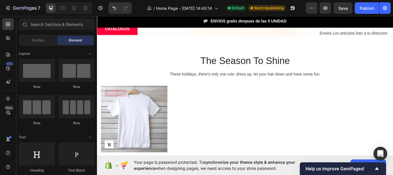
scroll to position [37, 0]
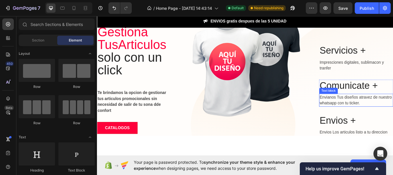
click at [356, 112] on p "Envianos Tus diseños atravez de nuestro whatsapp con tu ticker." at bounding box center [398, 114] width 85 height 14
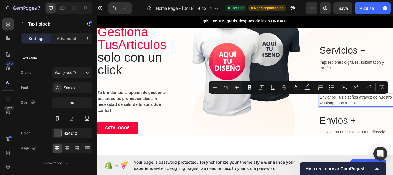
click at [392, 111] on p "Envianos Tus diseños atravez de nuestro whatsapp con tu ticker." at bounding box center [398, 114] width 85 height 14
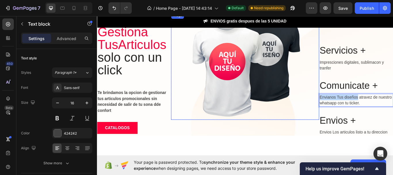
drag, startPoint x: 398, startPoint y: 110, endPoint x: 350, endPoint y: 110, distance: 47.4
click at [350, 110] on div "Gestiona Tus Articulos solo con un click Heading Te brindamos la opcion de gest…" at bounding box center [269, 84] width 345 height 143
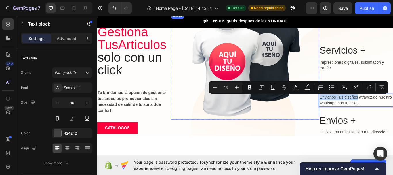
copy p "Envianos Tus diseños"
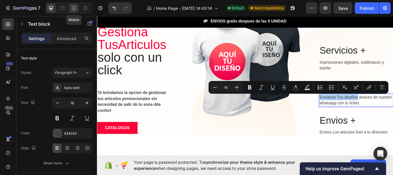
click at [74, 8] on icon at bounding box center [74, 8] width 6 height 6
type input "14"
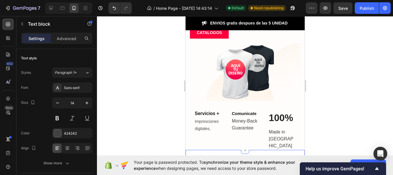
scroll to position [160, 0]
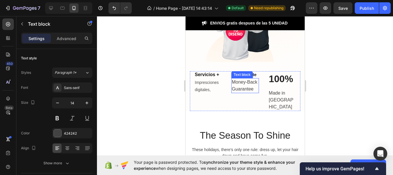
click at [247, 92] on p "Money-Back Guarantee" at bounding box center [244, 85] width 27 height 14
click at [248, 92] on p "Money-Back Guarantee" at bounding box center [244, 85] width 27 height 14
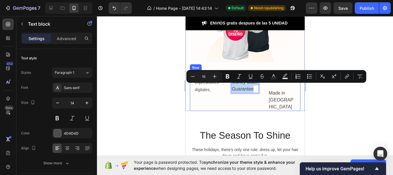
drag, startPoint x: 252, startPoint y: 101, endPoint x: 226, endPoint y: 89, distance: 28.4
click at [226, 89] on div "Servicios + Heading Impresciones digitales, Text block Comunicate Heading Money…" at bounding box center [244, 91] width 110 height 40
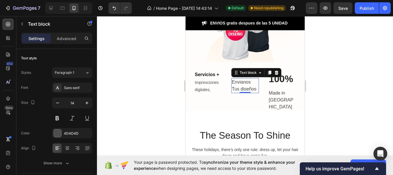
click at [151, 81] on div at bounding box center [245, 95] width 296 height 158
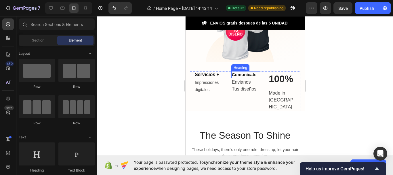
click at [240, 89] on p "Envianos Tus diseños" at bounding box center [244, 85] width 27 height 14
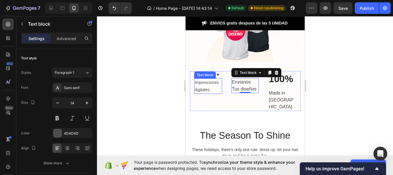
click at [207, 87] on p "Impresciones digitales," at bounding box center [207, 86] width 27 height 14
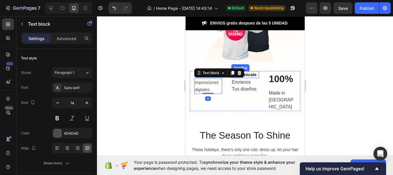
click at [243, 77] on p "Comunicate" at bounding box center [244, 75] width 27 height 6
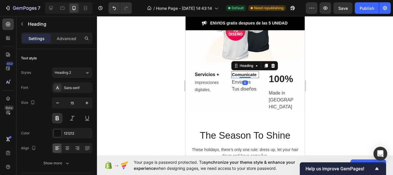
drag, startPoint x: 243, startPoint y: 83, endPoint x: 243, endPoint y: 77, distance: 6.0
click at [243, 77] on div "Comunicate Heading 0" at bounding box center [245, 74] width 28 height 7
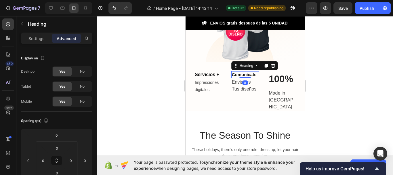
drag, startPoint x: 243, startPoint y: 82, endPoint x: 243, endPoint y: 78, distance: 4.3
click at [243, 78] on div "Comunicate Heading 0" at bounding box center [245, 74] width 28 height 7
click at [234, 92] on p "Envianos Tus diseños" at bounding box center [244, 85] width 27 height 14
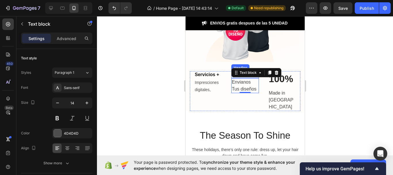
click at [242, 77] on p "Comunicate" at bounding box center [244, 75] width 27 height 6
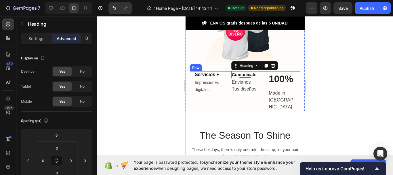
click at [152, 88] on div at bounding box center [245, 95] width 296 height 158
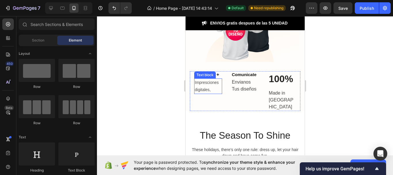
click at [212, 83] on p "Impresciones digitales," at bounding box center [207, 86] width 27 height 14
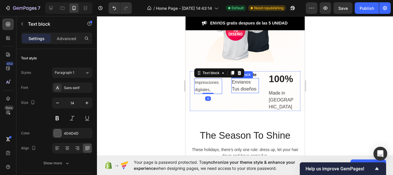
click at [244, 87] on p "Envianos Tus diseños" at bounding box center [244, 85] width 27 height 14
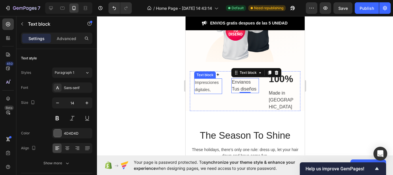
click at [213, 81] on p "Impresciones digitales," at bounding box center [207, 86] width 27 height 14
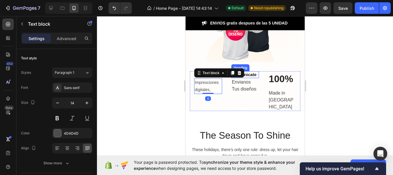
click at [255, 77] on p "Comunicate" at bounding box center [244, 75] width 27 height 6
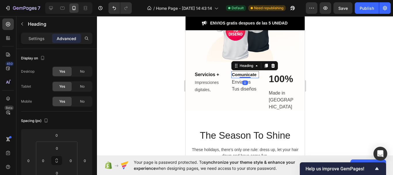
drag, startPoint x: 240, startPoint y: 83, endPoint x: 240, endPoint y: 80, distance: 3.2
click at [240, 78] on div "Comunicate Heading 0" at bounding box center [245, 74] width 28 height 7
click at [252, 76] on p "Comunicate" at bounding box center [244, 75] width 27 height 6
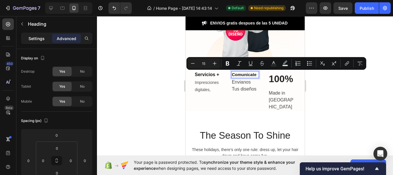
click at [37, 38] on p "Settings" at bounding box center [36, 38] width 16 height 6
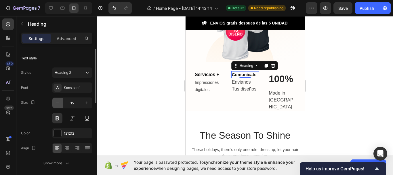
click at [58, 101] on icon "button" at bounding box center [58, 103] width 6 height 6
type input "14"
click at [114, 102] on div at bounding box center [245, 95] width 296 height 158
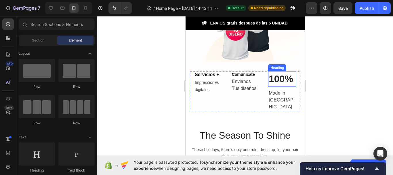
click at [281, 79] on p "100%" at bounding box center [281, 79] width 27 height 14
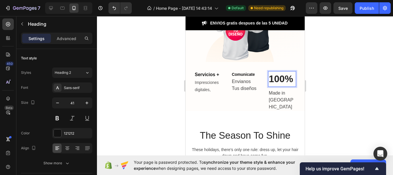
drag, startPoint x: 287, startPoint y: 81, endPoint x: 271, endPoint y: 79, distance: 15.3
click at [271, 79] on p "100%" at bounding box center [281, 79] width 27 height 14
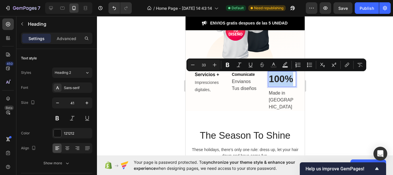
drag, startPoint x: 290, startPoint y: 80, endPoint x: 265, endPoint y: 80, distance: 24.2
click at [268, 80] on p "100%" at bounding box center [281, 79] width 27 height 14
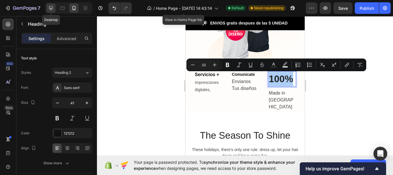
click at [50, 7] on icon at bounding box center [51, 8] width 6 height 6
type input "46"
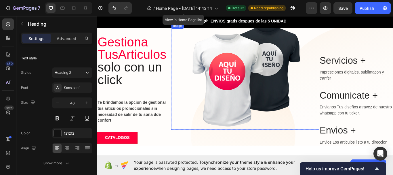
scroll to position [55, 0]
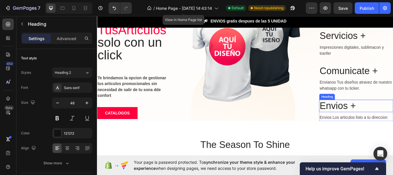
click at [392, 119] on h2 "Envios +" at bounding box center [399, 121] width 86 height 14
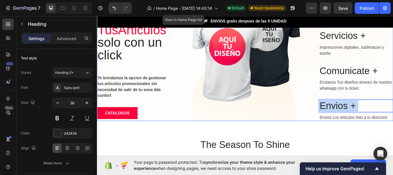
drag, startPoint x: 394, startPoint y: 119, endPoint x: 367, endPoint y: 120, distance: 26.2
click at [347, 124] on div "Gestiona Tus Articulos solo con un click Heading Te brindamos la opcion de gest…" at bounding box center [269, 66] width 345 height 143
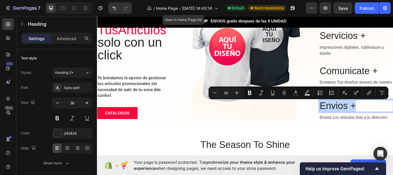
drag, startPoint x: 394, startPoint y: 119, endPoint x: 353, endPoint y: 119, distance: 41.1
click at [356, 119] on p "Envios +" at bounding box center [398, 120] width 85 height 13
copy p "Envios +"
click at [75, 6] on icon at bounding box center [74, 8] width 6 height 6
type input "33"
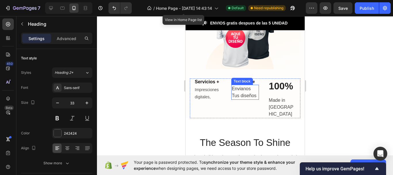
scroll to position [177, 0]
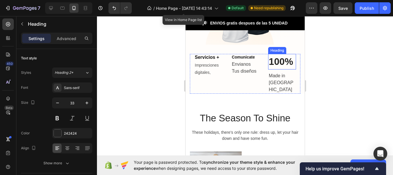
click at [278, 62] on p "100%" at bounding box center [281, 61] width 27 height 14
click at [285, 62] on p "100%" at bounding box center [281, 61] width 27 height 14
drag, startPoint x: 286, startPoint y: 62, endPoint x: 265, endPoint y: 62, distance: 20.7
click at [268, 62] on p "100%" at bounding box center [281, 61] width 27 height 14
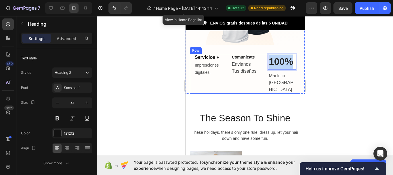
drag, startPoint x: 288, startPoint y: 62, endPoint x: 258, endPoint y: 62, distance: 30.2
click at [258, 62] on div "Servicios + Heading Impresciones digitales, Text block Comunicate Heading Envia…" at bounding box center [244, 74] width 110 height 40
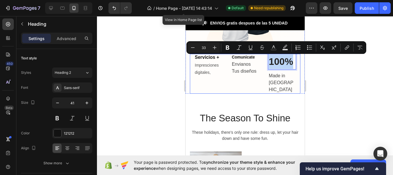
copy p "100%"
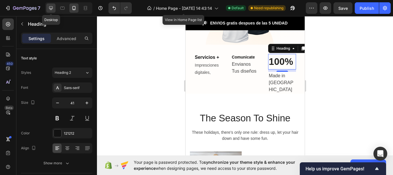
click at [50, 10] on icon at bounding box center [51, 8] width 6 height 6
type input "46"
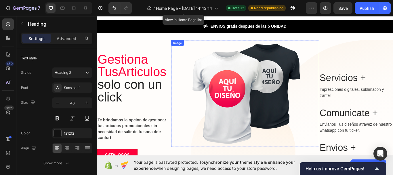
scroll to position [35, 0]
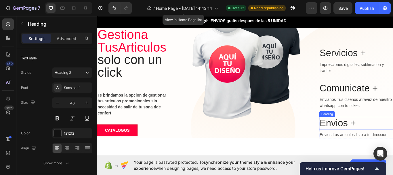
click at [392, 139] on h2 "Envios +" at bounding box center [399, 141] width 86 height 14
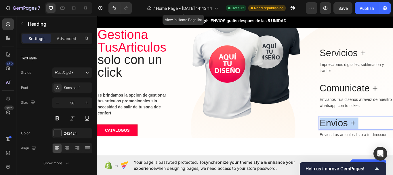
drag, startPoint x: 394, startPoint y: 140, endPoint x: 360, endPoint y: 137, distance: 34.1
click at [360, 137] on p "Envios +" at bounding box center [398, 140] width 85 height 13
drag, startPoint x: 399, startPoint y: 138, endPoint x: 341, endPoint y: 144, distance: 57.8
click at [341, 144] on div "Gestiona Tus Articulos solo con un click Heading Te brindamos la opcion de gest…" at bounding box center [269, 87] width 345 height 143
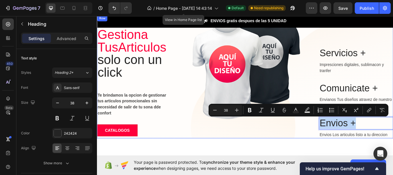
copy p "Envios +"
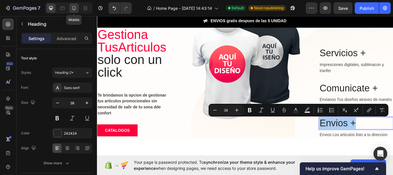
click at [76, 8] on icon at bounding box center [74, 8] width 6 height 6
type input "33"
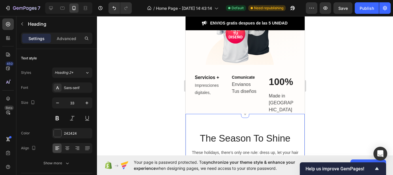
scroll to position [186, 0]
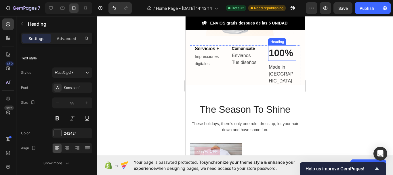
click at [275, 55] on h2 "100%" at bounding box center [282, 53] width 28 height 16
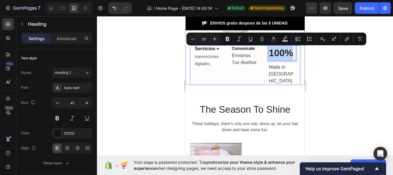
drag, startPoint x: 288, startPoint y: 55, endPoint x: 260, endPoint y: 54, distance: 28.2
click at [260, 54] on div "Servicios + Heading Impresciones digitales, Text block Comunicate Heading Envia…" at bounding box center [244, 65] width 110 height 40
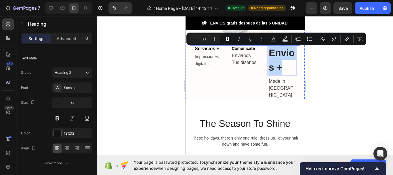
drag, startPoint x: 284, startPoint y: 68, endPoint x: 261, endPoint y: 57, distance: 25.2
click at [261, 57] on div "Servicios + Heading Impresciones digitales, Text block Comunicate Heading Envia…" at bounding box center [244, 72] width 110 height 54
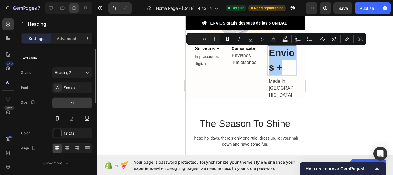
click at [73, 101] on input "41" at bounding box center [72, 102] width 19 height 10
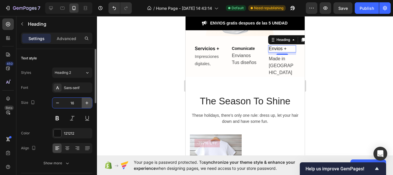
click at [90, 99] on button "button" at bounding box center [87, 102] width 10 height 10
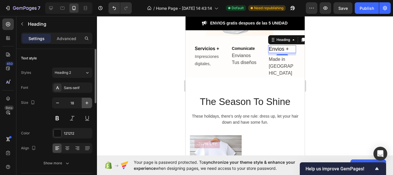
click at [90, 99] on button "button" at bounding box center [87, 102] width 10 height 10
type input "19"
click at [53, 118] on button at bounding box center [57, 118] width 10 height 10
drag, startPoint x: 149, startPoint y: 76, endPoint x: 8, endPoint y: 63, distance: 141.8
click at [149, 76] on div at bounding box center [245, 95] width 296 height 158
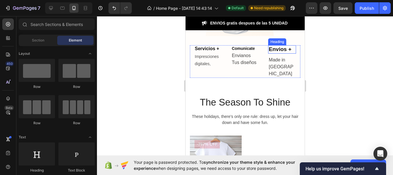
click at [281, 49] on p "Envios +" at bounding box center [281, 49] width 27 height 7
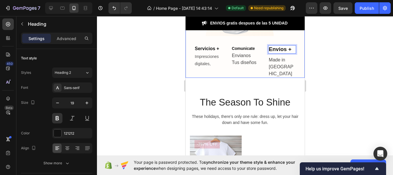
click at [136, 66] on div at bounding box center [245, 95] width 296 height 158
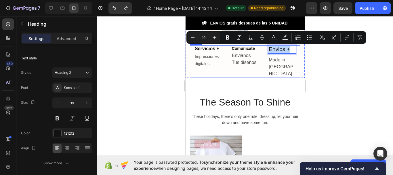
drag, startPoint x: 281, startPoint y: 49, endPoint x: 259, endPoint y: 51, distance: 22.2
click at [259, 51] on div "Servicios + Heading Impresciones digitales, Text block Comunicate Heading Envia…" at bounding box center [244, 61] width 110 height 32
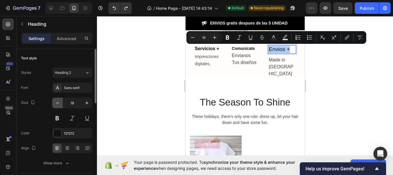
click at [56, 100] on icon "button" at bounding box center [58, 103] width 6 height 6
type input "18"
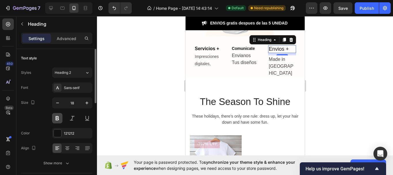
click at [58, 120] on button at bounding box center [57, 118] width 10 height 10
click at [114, 83] on div at bounding box center [245, 95] width 296 height 158
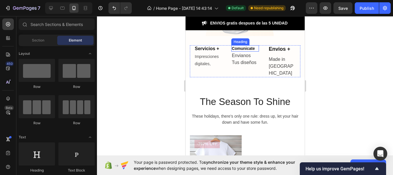
click at [251, 49] on h2 "Comunicate" at bounding box center [245, 48] width 28 height 6
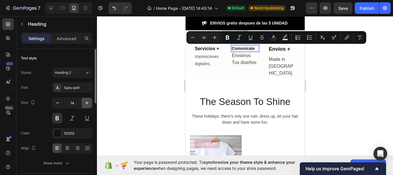
click at [84, 102] on icon "button" at bounding box center [87, 103] width 6 height 6
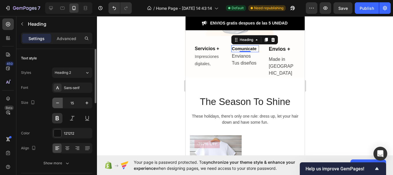
click at [59, 106] on button "button" at bounding box center [57, 102] width 10 height 10
type input "14"
click at [160, 73] on div at bounding box center [245, 95] width 296 height 158
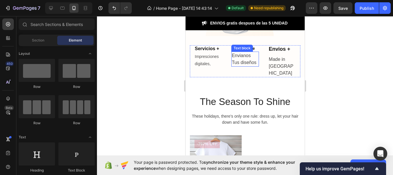
click at [251, 60] on p "Envianos Tus diseños" at bounding box center [244, 59] width 27 height 14
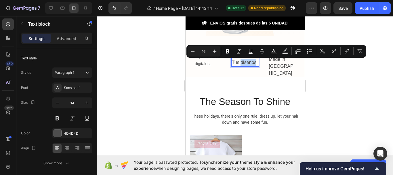
click at [253, 62] on p "Envianos Tus diseños" at bounding box center [244, 59] width 27 height 14
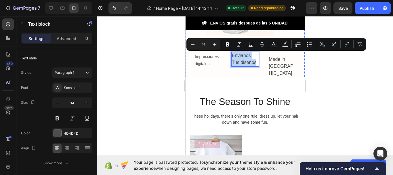
drag, startPoint x: 253, startPoint y: 62, endPoint x: 225, endPoint y: 55, distance: 29.4
click at [225, 55] on div "Servicios + Heading Impresciones digitales, Text block Comunicate Heading Envia…" at bounding box center [244, 61] width 110 height 32
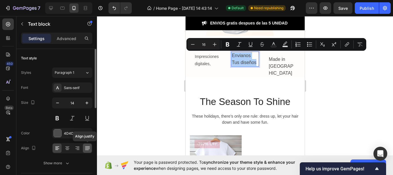
click at [87, 148] on icon at bounding box center [88, 148] width 6 height 6
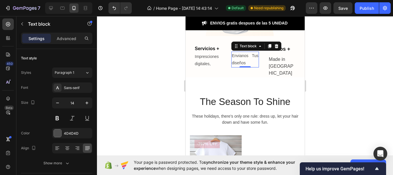
click at [130, 74] on div at bounding box center [245, 95] width 296 height 158
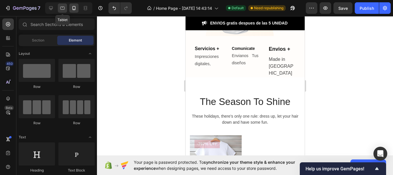
click at [62, 10] on icon at bounding box center [63, 8] width 6 height 6
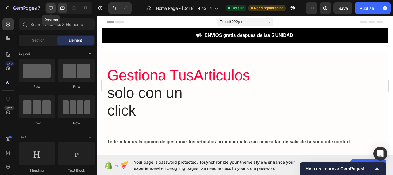
click at [49, 6] on icon at bounding box center [51, 8] width 6 height 6
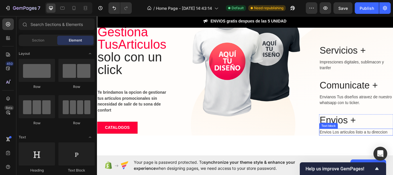
scroll to position [58, 0]
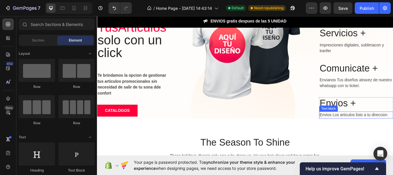
click at [392, 131] on p "Envios Los articulos listo a tu direccion" at bounding box center [398, 131] width 85 height 7
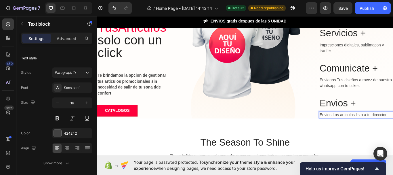
click at [392, 127] on div "Envios Los articulos listo a tu direccion" at bounding box center [399, 131] width 86 height 8
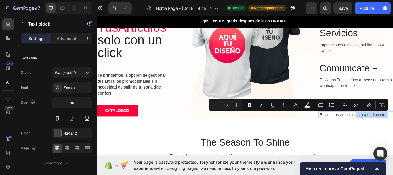
drag, startPoint x: 433, startPoint y: 130, endPoint x: 395, endPoint y: 130, distance: 38.5
click at [392, 130] on p "Envios Los articulos listo a tu direccion" at bounding box center [398, 131] width 85 height 7
copy p "listo a tu direccion"
click at [61, 8] on icon at bounding box center [63, 8] width 6 height 6
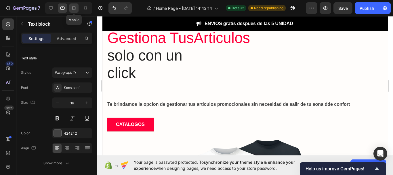
drag, startPoint x: 75, startPoint y: 8, endPoint x: 47, endPoint y: 85, distance: 81.5
click at [75, 8] on icon at bounding box center [74, 8] width 6 height 6
type input "14"
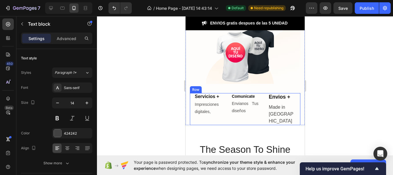
scroll to position [152, 0]
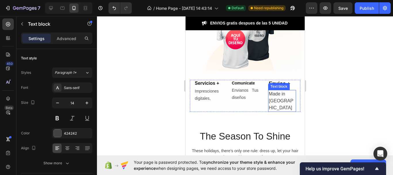
click at [271, 98] on p "Made in USA" at bounding box center [281, 100] width 27 height 21
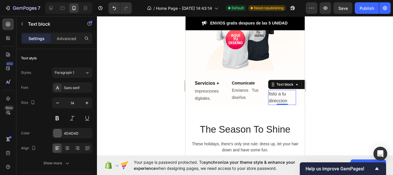
click at [335, 95] on div at bounding box center [245, 95] width 296 height 158
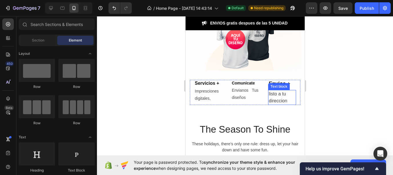
click at [272, 101] on p "listo a tu direccion" at bounding box center [281, 97] width 27 height 14
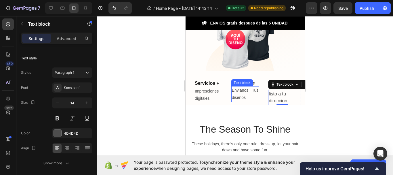
click at [249, 89] on p "Envianos Tus diseños" at bounding box center [244, 94] width 27 height 14
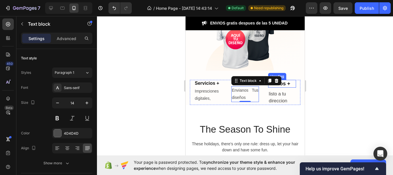
click at [288, 82] on p "Envios +" at bounding box center [281, 83] width 27 height 7
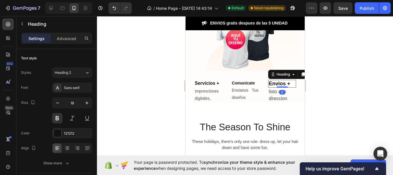
drag, startPoint x: 282, startPoint y: 89, endPoint x: 520, endPoint y: 106, distance: 238.4
click at [282, 85] on div "Envios + Heading 0" at bounding box center [282, 84] width 28 height 8
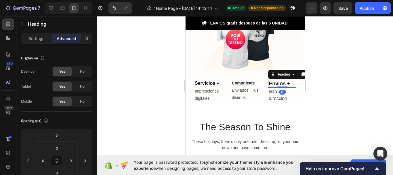
drag, startPoint x: 335, startPoint y: 90, endPoint x: 336, endPoint y: 94, distance: 4.7
click at [335, 90] on div at bounding box center [245, 95] width 296 height 158
click at [336, 94] on div at bounding box center [245, 95] width 296 height 158
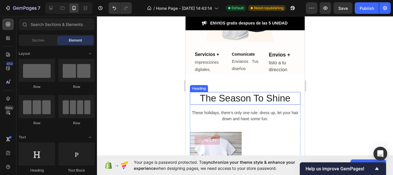
scroll to position [209, 0]
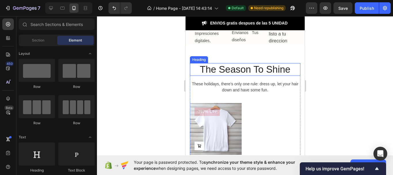
click at [286, 68] on p "The Season To Shine" at bounding box center [244, 70] width 109 height 12
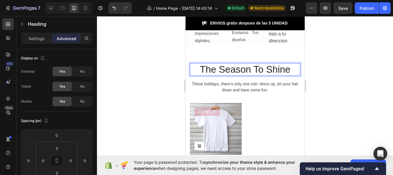
drag, startPoint x: 286, startPoint y: 71, endPoint x: 264, endPoint y: 67, distance: 22.6
click at [220, 67] on p "The Season To Shine" at bounding box center [244, 70] width 109 height 12
click at [284, 71] on p "The Season To Shine" at bounding box center [244, 70] width 109 height 12
click at [287, 70] on p "The Season To Shine" at bounding box center [244, 70] width 109 height 12
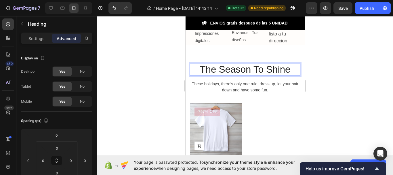
click at [287, 71] on p "The Season To Shine" at bounding box center [244, 70] width 109 height 12
click at [233, 68] on p "ArThe Season To Shinex" at bounding box center [244, 70] width 109 height 12
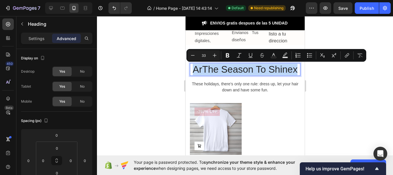
drag, startPoint x: 293, startPoint y: 69, endPoint x: 191, endPoint y: 73, distance: 101.9
click at [191, 73] on p "ArThe Season To Shinex" at bounding box center [244, 70] width 109 height 12
drag, startPoint x: 292, startPoint y: 69, endPoint x: 181, endPoint y: 67, distance: 110.7
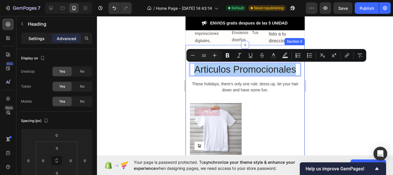
click at [34, 38] on p "Settings" at bounding box center [36, 38] width 16 height 6
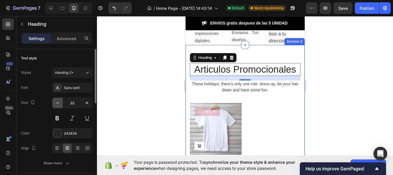
click at [57, 102] on icon "button" at bounding box center [58, 103] width 6 height 6
click at [57, 101] on icon "button" at bounding box center [58, 103] width 6 height 6
click at [58, 101] on icon "button" at bounding box center [58, 103] width 6 height 6
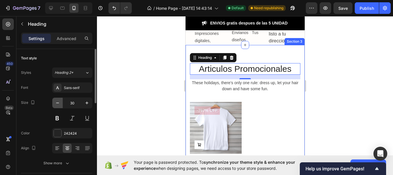
click at [60, 102] on icon "button" at bounding box center [58, 103] width 6 height 6
click at [58, 119] on button at bounding box center [57, 118] width 10 height 10
click at [59, 104] on icon "button" at bounding box center [58, 103] width 6 height 6
type input "28"
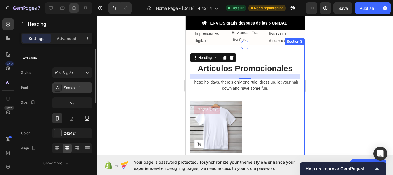
click at [67, 87] on div "Sans-serif" at bounding box center [77, 87] width 27 height 5
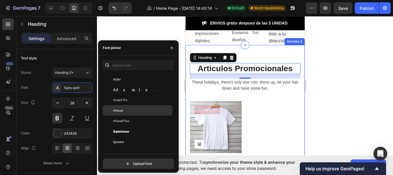
scroll to position [173, 0]
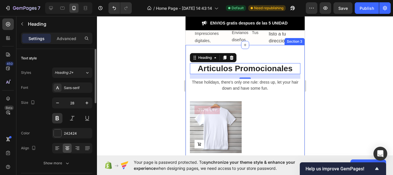
click at [85, 57] on div "Text style" at bounding box center [56, 57] width 71 height 9
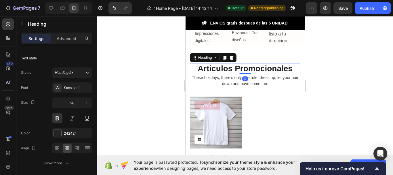
drag, startPoint x: 241, startPoint y: 78, endPoint x: 241, endPoint y: 72, distance: 6.0
click at [241, 72] on div "Articulos Promocionales Heading 0" at bounding box center [244, 68] width 110 height 11
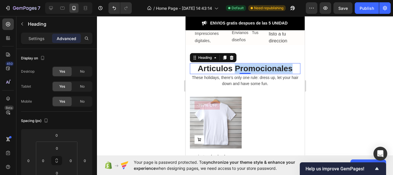
click at [267, 67] on p "Articulos Promocionales" at bounding box center [244, 69] width 109 height 10
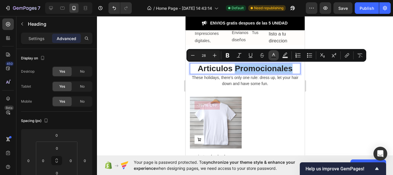
click at [274, 55] on icon "Editor contextual toolbar" at bounding box center [274, 55] width 6 height 6
type input "242424"
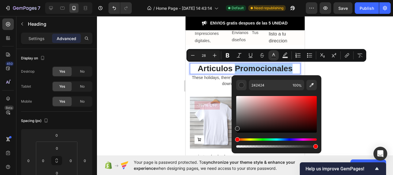
click at [296, 97] on div "Editor contextual toolbar" at bounding box center [276, 114] width 81 height 37
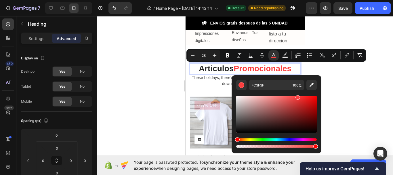
click at [297, 96] on div "Editor contextual toolbar" at bounding box center [297, 97] width 5 height 5
type input "FF4949"
drag, startPoint x: 297, startPoint y: 97, endPoint x: 294, endPoint y: 95, distance: 3.5
click at [294, 95] on div "Editor contextual toolbar" at bounding box center [294, 97] width 5 height 5
click at [357, 106] on div at bounding box center [245, 95] width 296 height 158
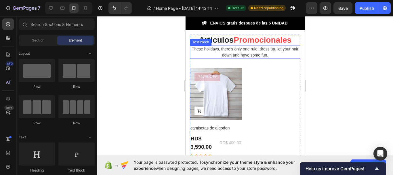
scroll to position [209, 0]
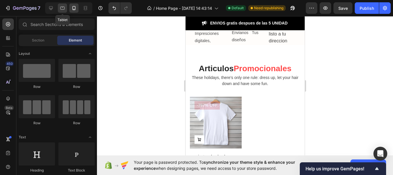
click at [60, 8] on icon at bounding box center [63, 8] width 6 height 6
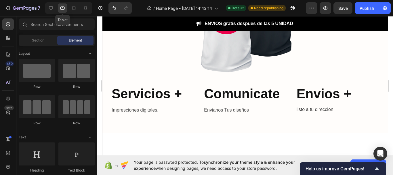
scroll to position [210, 0]
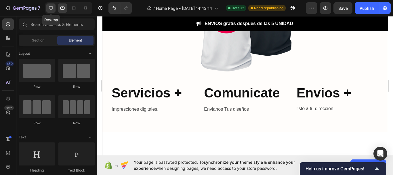
click at [51, 8] on icon at bounding box center [51, 8] width 6 height 6
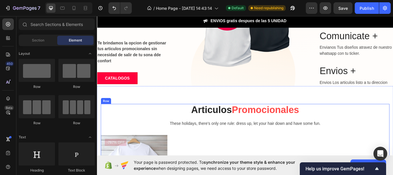
scroll to position [124, 0]
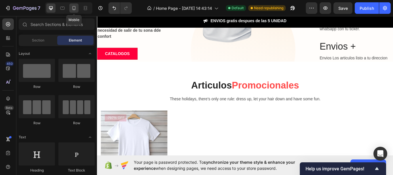
click at [75, 7] on icon at bounding box center [73, 8] width 3 height 4
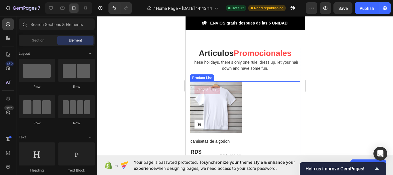
scroll to position [238, 0]
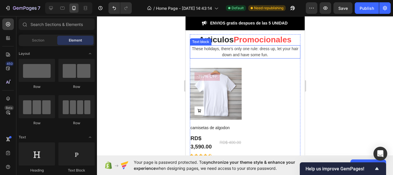
click at [268, 54] on p "These holidays, there’s only one rule: dress up, let your hair down and have so…" at bounding box center [244, 52] width 109 height 12
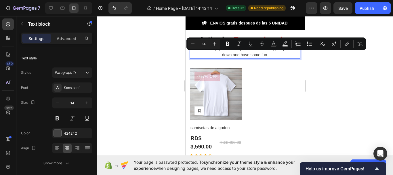
click at [268, 54] on p "These holidays, there’s only one rule: dress up, let your hair down and have so…" at bounding box center [244, 52] width 109 height 12
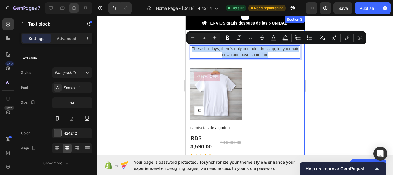
drag, startPoint x: 269, startPoint y: 56, endPoint x: 185, endPoint y: 49, distance: 83.7
click at [185, 49] on div "Articulos Promocionales Heading These holidays, there’s only one rule: dress up…" at bounding box center [244, 99] width 119 height 166
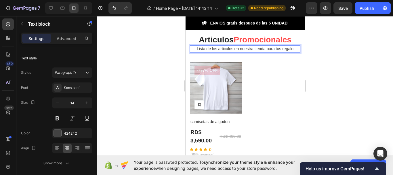
click at [231, 48] on p "Lista de los articulos en nuestra tienda para tus regalo" at bounding box center [244, 49] width 109 height 6
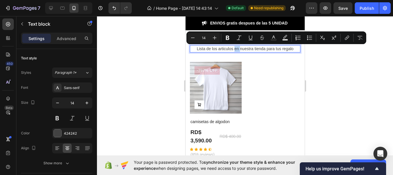
click at [230, 48] on p "Lista de los articulos en nuestra tienda para tus regalo" at bounding box center [244, 49] width 109 height 6
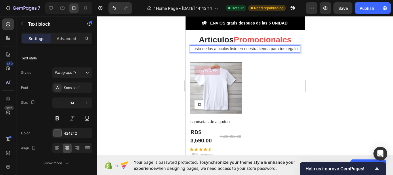
click at [294, 49] on p "Lista de los articulos listo en nuestra tienda para tus regalo" at bounding box center [244, 49] width 109 height 6
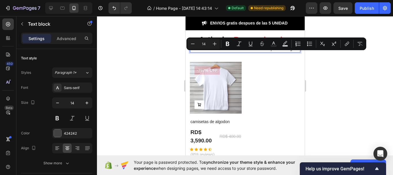
click at [277, 52] on p "Lista de los articulos listo en nuestra tienda para tus regalo" at bounding box center [244, 49] width 109 height 6
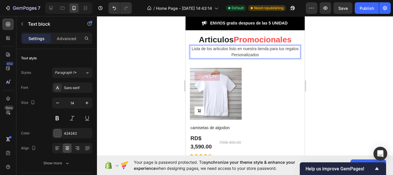
click at [223, 55] on p "Lista de los articulos listo en nuestra tienda para tus regalos Personalizados" at bounding box center [244, 52] width 109 height 12
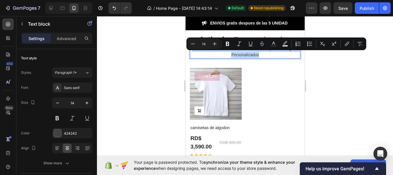
click at [223, 55] on p "Lista de los articulos listo en nuestra tienda para tus regalos Personalizados" at bounding box center [244, 52] width 109 height 12
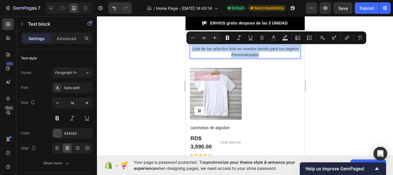
click at [223, 55] on p "Lista de los articulos listo en nuestra tienda para tus regalos Personalizados" at bounding box center [244, 52] width 109 height 12
click at [223, 53] on p "Lista de los articulos listo en nuestra tienda para tus regalos Personalizados" at bounding box center [244, 52] width 109 height 12
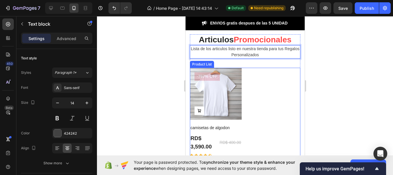
scroll to position [209, 0]
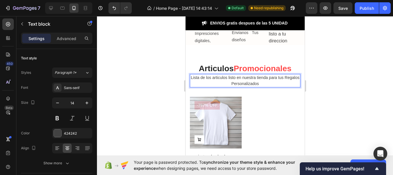
click at [270, 83] on p "Lista de los articulos listo en nuestra tienda para tus Regalos Personalizados" at bounding box center [244, 80] width 109 height 12
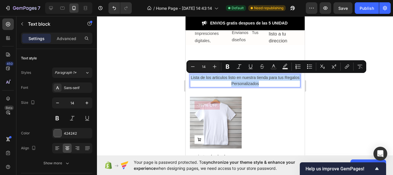
drag, startPoint x: 264, startPoint y: 84, endPoint x: 194, endPoint y: 77, distance: 70.6
click at [194, 77] on p "Lista de los articulos listo en nuestra tienda para tus Regalos Personalizados" at bounding box center [244, 80] width 109 height 12
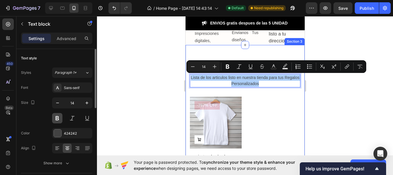
click at [56, 118] on button at bounding box center [57, 118] width 10 height 10
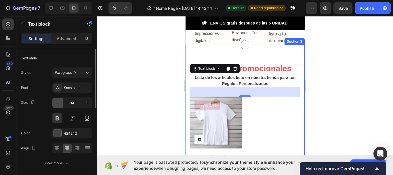
click at [58, 104] on icon "button" at bounding box center [58, 103] width 6 height 6
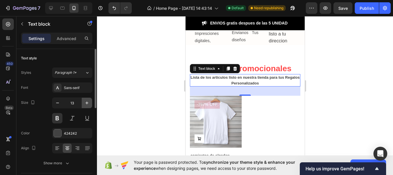
click at [83, 102] on button "button" at bounding box center [87, 102] width 10 height 10
type input "14"
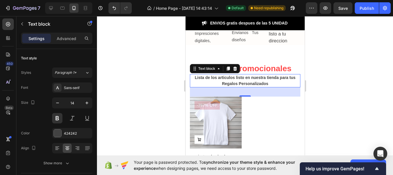
click at [131, 89] on div at bounding box center [245, 95] width 296 height 158
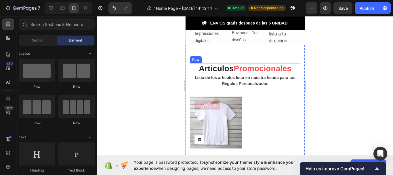
click at [227, 91] on div "Articulos Promocionales Heading Lista de los articulos listo en nuestra tienda …" at bounding box center [244, 128] width 110 height 130
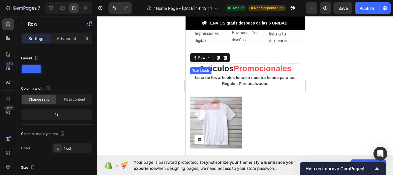
click at [234, 83] on p "Lista de los articulos listo en nuestra tienda para tus Regalos Personalizados" at bounding box center [244, 80] width 109 height 12
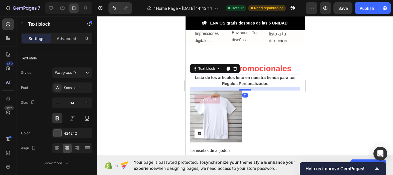
click at [242, 90] on div at bounding box center [245, 90] width 12 height 2
click at [152, 93] on div at bounding box center [245, 95] width 296 height 158
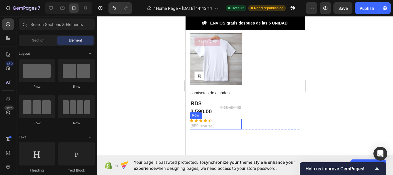
scroll to position [295, 0]
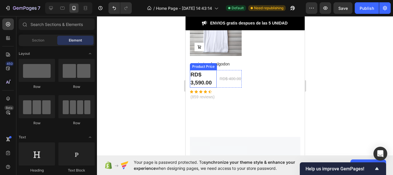
click at [202, 81] on div "RD$ 3,590.00" at bounding box center [202, 79] width 27 height 18
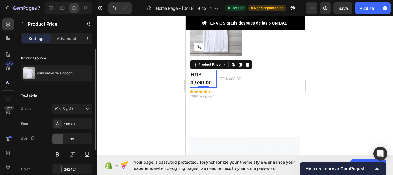
click at [56, 137] on icon "button" at bounding box center [58, 139] width 6 height 6
click at [58, 139] on icon "button" at bounding box center [58, 139] width 6 height 6
click at [83, 138] on button "button" at bounding box center [87, 138] width 10 height 10
type input "17"
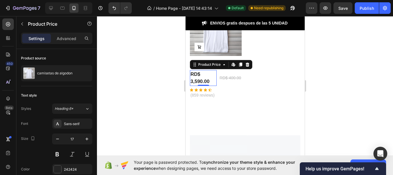
click at [327, 67] on div at bounding box center [245, 95] width 296 height 158
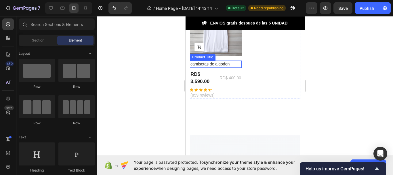
click at [212, 62] on h2 "camisetas de algodon" at bounding box center [215, 63] width 52 height 7
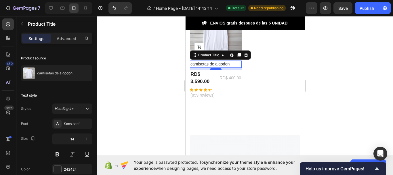
click at [217, 68] on div at bounding box center [216, 69] width 12 height 2
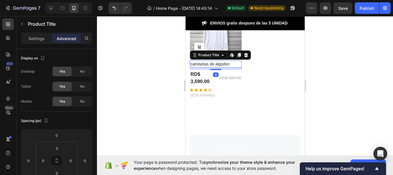
click at [227, 62] on h2 "camisetas de algodon" at bounding box center [215, 63] width 52 height 7
click at [227, 61] on h2 "camisetas de algodon" at bounding box center [215, 63] width 52 height 7
click at [32, 39] on p "Settings" at bounding box center [36, 38] width 16 height 6
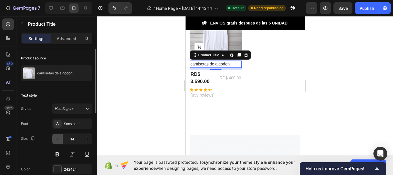
click at [62, 138] on button "button" at bounding box center [57, 138] width 10 height 10
click at [87, 137] on icon "button" at bounding box center [87, 139] width 6 height 6
type input "14"
click at [59, 155] on button at bounding box center [57, 154] width 10 height 10
click at [59, 154] on button at bounding box center [57, 154] width 10 height 10
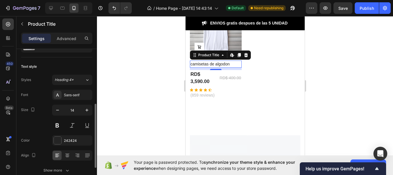
scroll to position [58, 0]
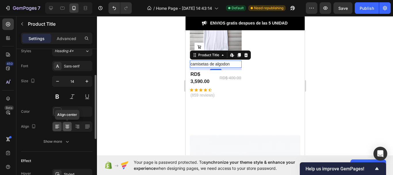
click at [66, 128] on icon at bounding box center [67, 126] width 6 height 6
click at [123, 58] on div at bounding box center [245, 95] width 296 height 158
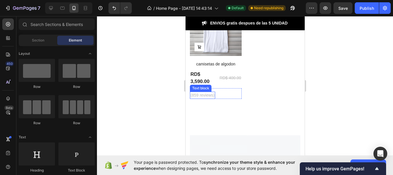
click at [202, 94] on p "(859 reviews)" at bounding box center [202, 95] width 24 height 6
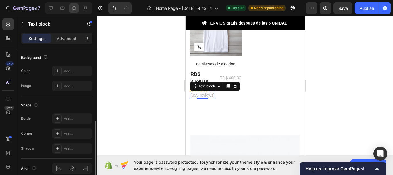
scroll to position [199, 0]
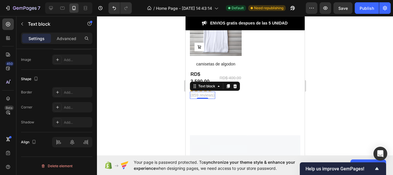
click at [153, 92] on div at bounding box center [245, 95] width 296 height 158
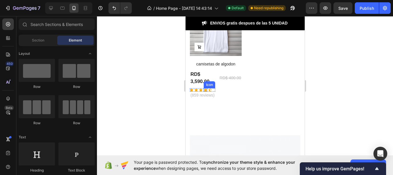
click at [206, 89] on icon at bounding box center [204, 89] width 3 height 3
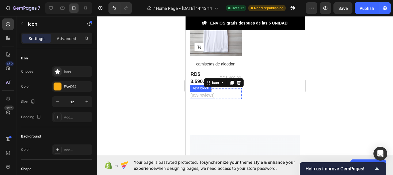
click at [206, 95] on p "(859 reviews)" at bounding box center [202, 95] width 24 height 6
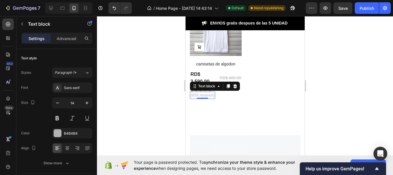
click at [212, 93] on p "(859 reviews)" at bounding box center [202, 95] width 24 height 6
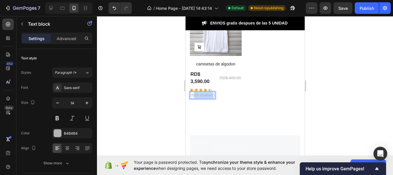
drag, startPoint x: 212, startPoint y: 93, endPoint x: 194, endPoint y: 92, distance: 18.4
click at [194, 92] on p "(859 reviews)" at bounding box center [202, 95] width 24 height 6
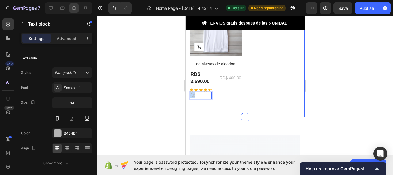
drag, startPoint x: 200, startPoint y: 94, endPoint x: 188, endPoint y: 93, distance: 12.4
click at [188, 93] on div "Articulos Promocionales Heading Lista de los articulos listo en nuestra tienda …" at bounding box center [244, 38] width 119 height 158
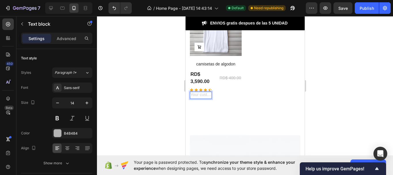
click at [332, 96] on div at bounding box center [245, 95] width 296 height 158
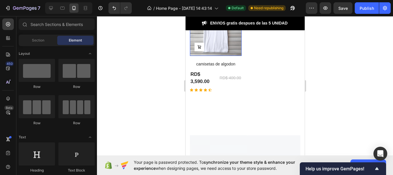
scroll to position [238, 0]
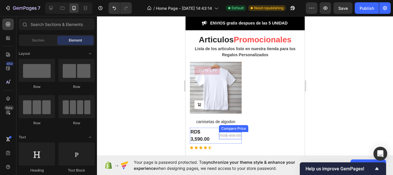
click at [228, 134] on div "RD$ 400.00" at bounding box center [230, 135] width 23 height 7
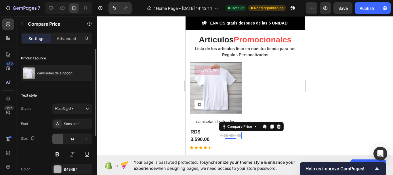
click at [58, 139] on icon "button" at bounding box center [57, 138] width 3 height 1
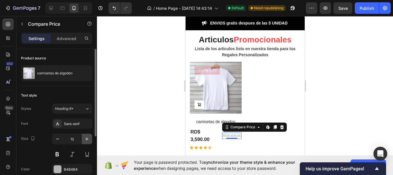
click at [87, 140] on icon "button" at bounding box center [87, 139] width 6 height 6
type input "13"
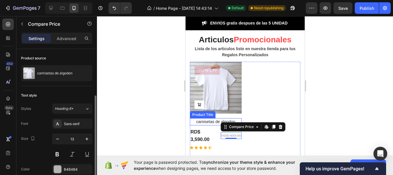
scroll to position [58, 0]
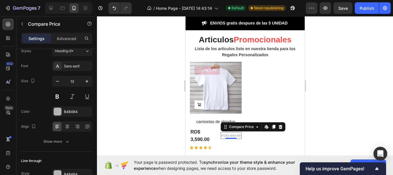
click at [348, 101] on div at bounding box center [245, 95] width 296 height 158
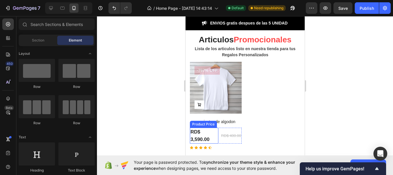
click at [204, 137] on div "RD$ 3,590.00" at bounding box center [203, 135] width 28 height 16
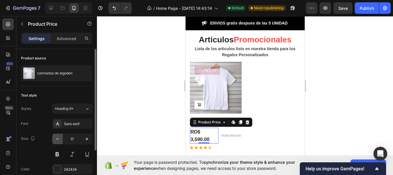
click at [54, 142] on button "button" at bounding box center [57, 138] width 10 height 10
click at [56, 141] on icon "button" at bounding box center [58, 139] width 6 height 6
click at [57, 141] on icon "button" at bounding box center [58, 139] width 6 height 6
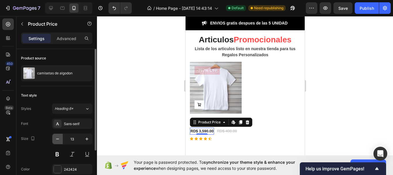
click at [57, 141] on icon "button" at bounding box center [58, 139] width 6 height 6
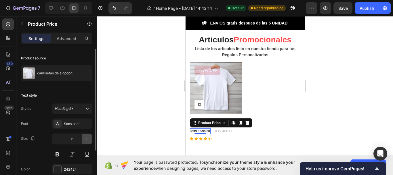
click at [87, 139] on icon "button" at bounding box center [87, 139] width 6 height 6
click at [87, 139] on icon "button" at bounding box center [86, 138] width 3 height 3
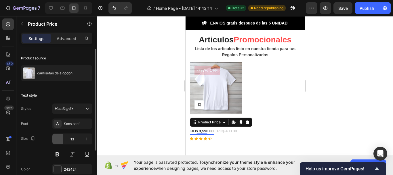
click at [62, 139] on button "button" at bounding box center [57, 138] width 10 height 10
click at [88, 139] on icon "button" at bounding box center [87, 139] width 6 height 6
type input "14"
click at [352, 108] on div at bounding box center [245, 95] width 296 height 158
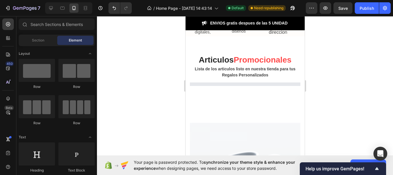
scroll to position [213, 0]
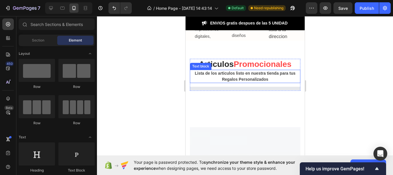
click at [244, 72] on p "Lista de los articulos listo en nuestra tienda para tus Regalos Personalizados" at bounding box center [244, 76] width 109 height 12
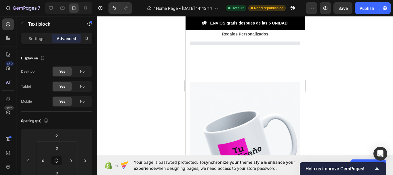
scroll to position [230, 0]
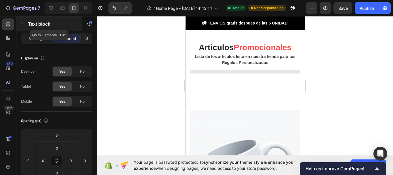
click at [76, 22] on div "Text block Go to Elements Esc" at bounding box center [56, 24] width 81 height 16
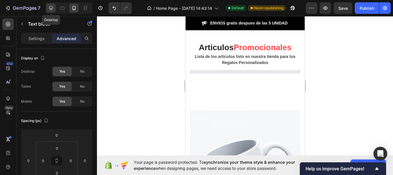
click at [53, 9] on icon at bounding box center [51, 8] width 6 height 6
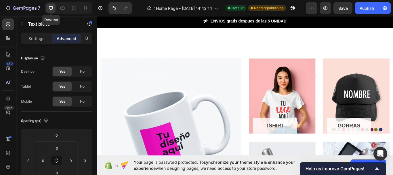
type input "32"
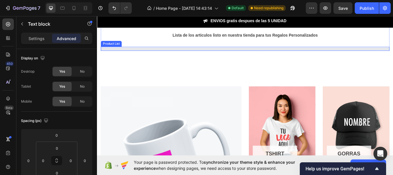
scroll to position [146, 0]
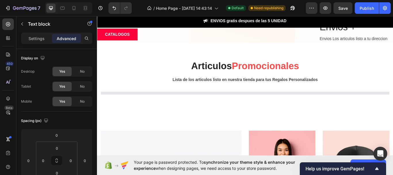
click at [242, 87] on p "Lista de los articulos listo en nuestra tienda para tus Regalos Personalizados" at bounding box center [269, 90] width 335 height 7
click at [350, 89] on p "Lista de los articulos listo en nuestra tienda para tus Regalos Personalizados" at bounding box center [269, 90] width 335 height 7
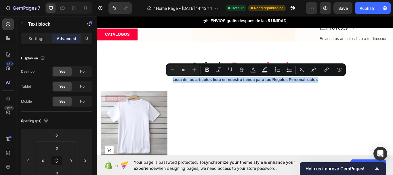
drag, startPoint x: 351, startPoint y: 89, endPoint x: 176, endPoint y: 89, distance: 175.4
click at [176, 89] on p "Lista de los articulos listo en nuestra tienda para tus Regalos Personalizados" at bounding box center [269, 90] width 335 height 7
drag, startPoint x: 32, startPoint y: 40, endPoint x: 32, endPoint y: 50, distance: 10.1
click at [32, 40] on p "Settings" at bounding box center [36, 38] width 16 height 6
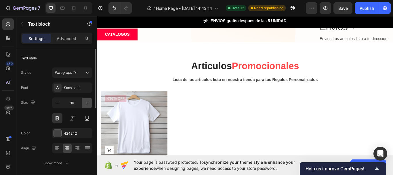
click at [85, 103] on icon "button" at bounding box center [87, 103] width 6 height 6
type input "19"
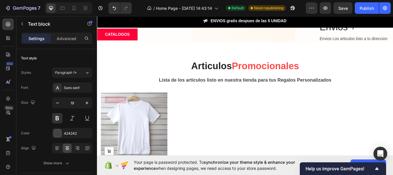
click at [282, 87] on p "Lista de los articulos listo en nuestra tienda para tus Regalos Personalizados" at bounding box center [269, 91] width 335 height 8
drag, startPoint x: 231, startPoint y: 88, endPoint x: 181, endPoint y: 88, distance: 49.7
click at [217, 89] on p "Lista de los articulos listo en nuestra tienda para tus Regalos Personalizados" at bounding box center [269, 91] width 335 height 8
click at [182, 88] on p "Lista de los articulos listo en nuestra tienda para tus Regalos Personalizados" at bounding box center [269, 91] width 335 height 8
drag, startPoint x: 212, startPoint y: 90, endPoint x: 208, endPoint y: 107, distance: 17.2
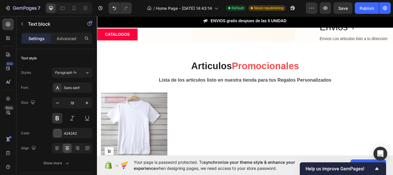
click at [213, 90] on p "Lista de los articulos listo en nuestra tienda para tus Regalos Personalizados" at bounding box center [269, 91] width 335 height 8
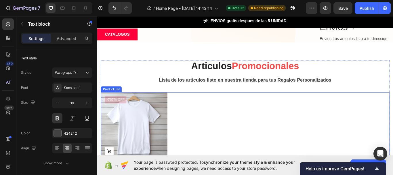
click at [187, 121] on div "Product Images Add to Cart -797% off Product Badge Row camisetas de algodon Pro…" at bounding box center [269, 159] width 336 height 109
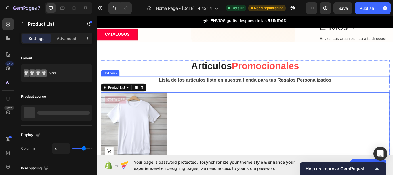
click at [253, 88] on p "Lista de los articulos listo en nuestra tienda para tus Regalos Personalizados" at bounding box center [269, 91] width 335 height 8
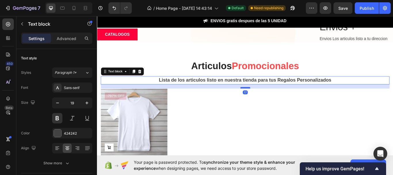
drag, startPoint x: 266, startPoint y: 104, endPoint x: 267, endPoint y: 100, distance: 4.5
click at [267, 100] on div at bounding box center [270, 100] width 12 height 2
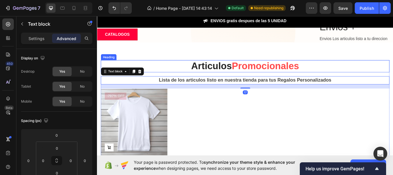
click at [279, 71] on span "Promocionales" at bounding box center [293, 74] width 78 height 12
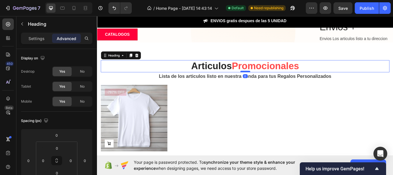
drag, startPoint x: 267, startPoint y: 86, endPoint x: 268, endPoint y: 81, distance: 5.5
click at [268, 81] on div at bounding box center [270, 81] width 12 height 2
type input "0"
drag, startPoint x: 219, startPoint y: 113, endPoint x: 227, endPoint y: 138, distance: 26.3
click at [218, 115] on div "Product Images Add to Cart -797% off Product Badge Row camisetas de algodon Pro…" at bounding box center [269, 150] width 336 height 109
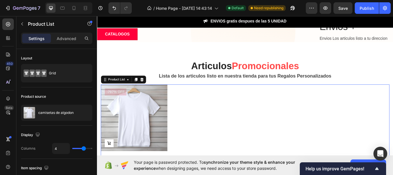
scroll to position [175, 0]
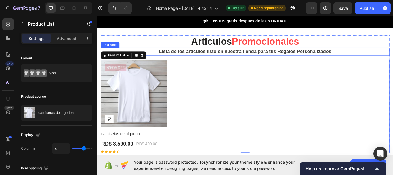
click at [233, 56] on p "Lista de los articulos listo en nuestra tienda para tus Regalos Personalizados" at bounding box center [269, 57] width 335 height 8
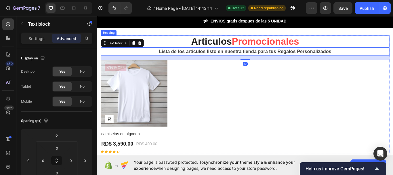
click at [264, 50] on span "Promocionales" at bounding box center [293, 46] width 78 height 12
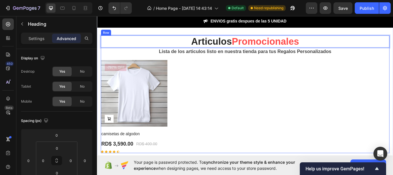
click at [238, 64] on div "Articulos Promocionales Heading 0 Lista de los articulos listo en nuestra tiend…" at bounding box center [269, 107] width 336 height 137
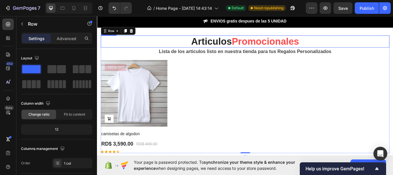
click at [245, 48] on p "Articulos Promocionales" at bounding box center [269, 45] width 335 height 13
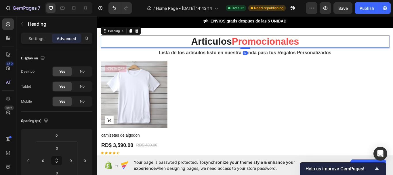
click at [267, 54] on div at bounding box center [270, 54] width 12 height 2
click at [254, 96] on div "Product Images Add to Cart -797% off Product Badge Row camisetas de algodon Pro…" at bounding box center [269, 123] width 336 height 109
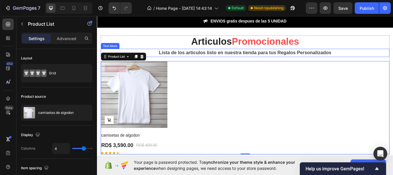
click at [246, 57] on p "Lista de los articulos listo en nuestra tienda para tus Regalos Personalizados" at bounding box center [269, 59] width 335 height 8
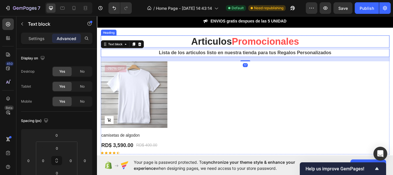
click at [260, 50] on span "Promocionales" at bounding box center [293, 46] width 78 height 12
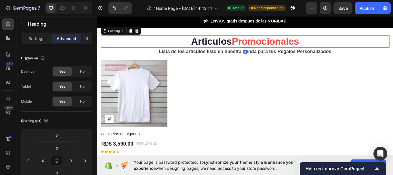
drag, startPoint x: 267, startPoint y: 54, endPoint x: 266, endPoint y: 50, distance: 3.5
click at [266, 50] on div "Articulos Promocionales Heading 0" at bounding box center [269, 46] width 336 height 14
type input "0"
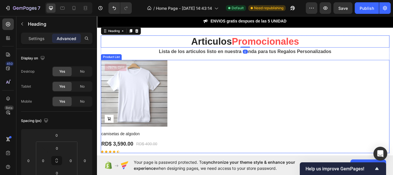
click at [261, 86] on div "Product Images Add to Cart -797% off Product Badge Row camisetas de algodon Pro…" at bounding box center [269, 121] width 336 height 109
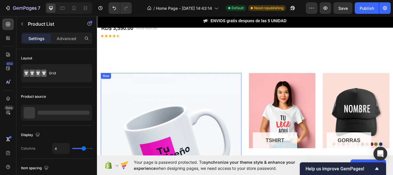
scroll to position [288, 0]
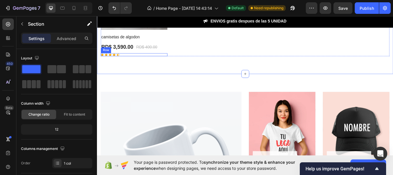
click at [148, 49] on div "RD$ 3,590.00 Product Price Product Price RD$ 400.00 Compare Price Compare Price…" at bounding box center [140, 52] width 78 height 10
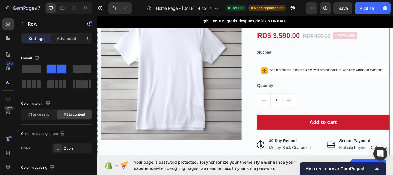
scroll to position [834, 0]
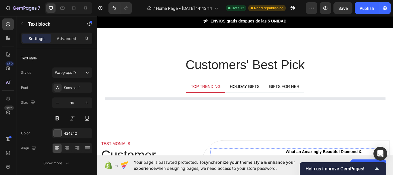
scroll to position [1150, 0]
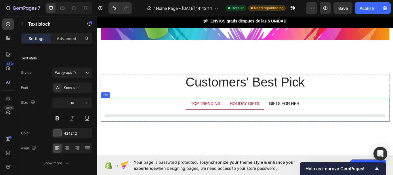
click at [264, 118] on div "HOLIDAY GIFTS" at bounding box center [269, 118] width 36 height 9
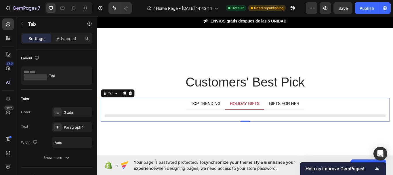
scroll to position [1208, 0]
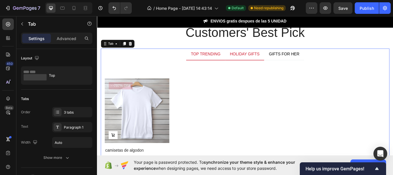
click at [228, 59] on div "TOP TRENDING" at bounding box center [223, 60] width 36 height 9
click at [271, 58] on p "HOLIDAY GIFTS" at bounding box center [269, 60] width 35 height 7
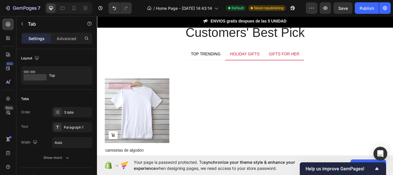
drag, startPoint x: 293, startPoint y: 59, endPoint x: 308, endPoint y: 58, distance: 14.7
click at [306, 58] on ul "TOP TRENDING HOLIDAY GIFTS GIFTS FOR HER" at bounding box center [269, 61] width 336 height 14
click at [308, 58] on p "GIFTS FOR HER" at bounding box center [315, 60] width 36 height 7
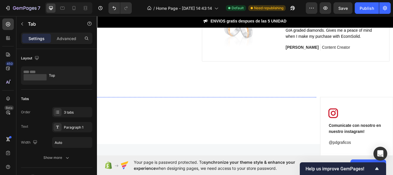
click at [221, 110] on img at bounding box center [223, 110] width 81 height 0
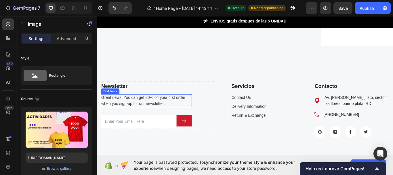
scroll to position [1581, 0]
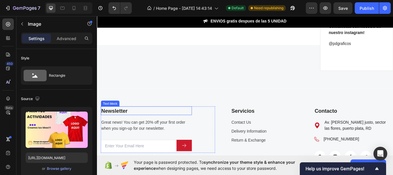
click at [137, 125] on p "Newsletter" at bounding box center [154, 126] width 105 height 9
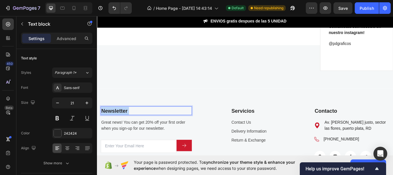
drag, startPoint x: 138, startPoint y: 125, endPoint x: 110, endPoint y: 124, distance: 27.9
click at [110, 124] on p "Newsletter" at bounding box center [154, 126] width 105 height 9
click at [135, 127] on p "Newsletter" at bounding box center [154, 126] width 105 height 9
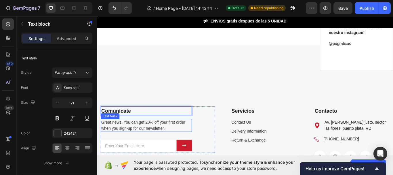
click at [174, 148] on p "Great news! You can get 20% off your first order when you sign-up for our newsl…" at bounding box center [154, 144] width 105 height 14
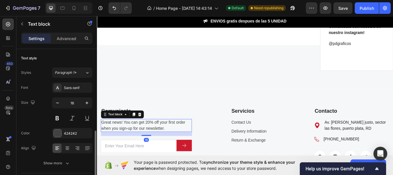
scroll to position [58, 0]
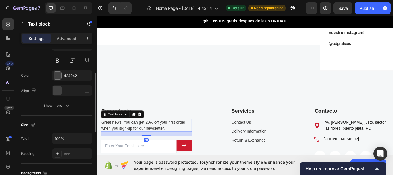
click at [174, 148] on p "Great news! You can get 20% off your first order when you sign-up for our newsl…" at bounding box center [154, 144] width 105 height 14
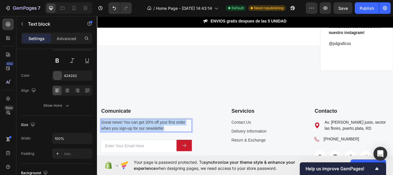
drag, startPoint x: 174, startPoint y: 148, endPoint x: 96, endPoint y: 135, distance: 79.5
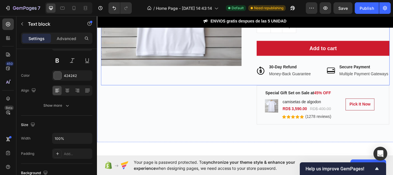
scroll to position [834, 0]
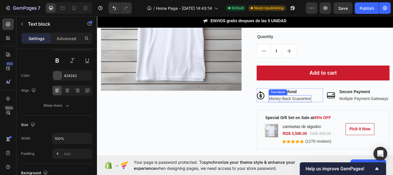
click at [311, 116] on p "Money-Back Guarantee" at bounding box center [321, 112] width 49 height 7
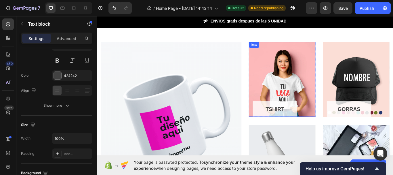
scroll to position [230, 0]
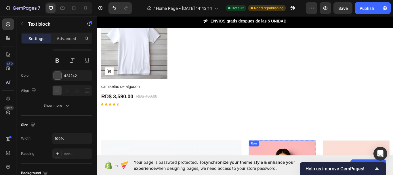
click at [325, 96] on div "Product Images Add to Cart -797% off Product Badge Row camisetas de algodon Pro…" at bounding box center [269, 66] width 336 height 109
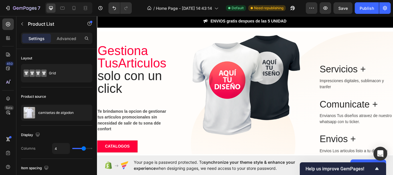
scroll to position [0, 0]
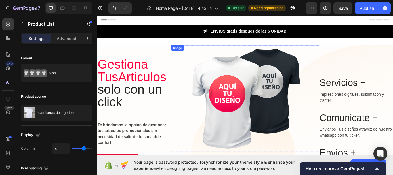
click at [191, 69] on img at bounding box center [269, 112] width 173 height 124
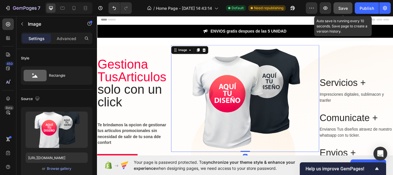
click at [340, 6] on span "Save" at bounding box center [342, 8] width 9 height 5
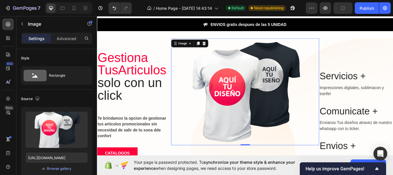
scroll to position [58, 0]
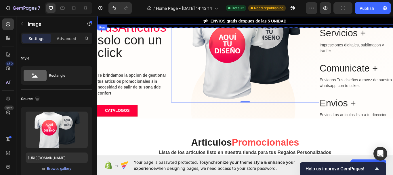
click at [179, 20] on div "Image ENVIOS gratis despues de las 5 UNIDAD Text block Row" at bounding box center [269, 22] width 345 height 8
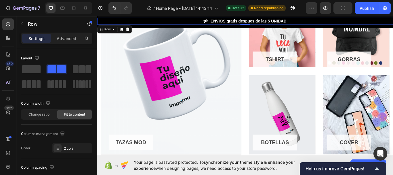
scroll to position [518, 0]
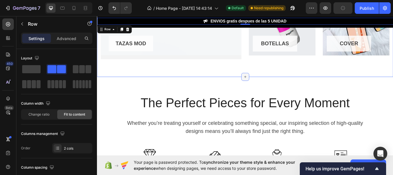
click at [268, 86] on icon at bounding box center [269, 87] width 5 height 5
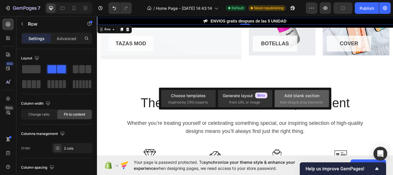
click at [283, 100] on span "then drag & drop elements" at bounding box center [301, 101] width 43 height 5
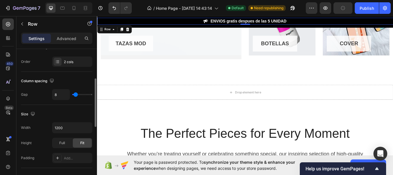
scroll to position [173, 0]
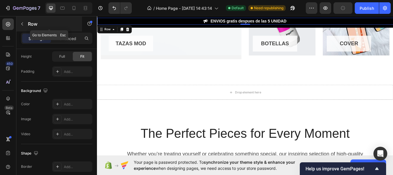
click at [22, 23] on icon "button" at bounding box center [22, 23] width 2 height 3
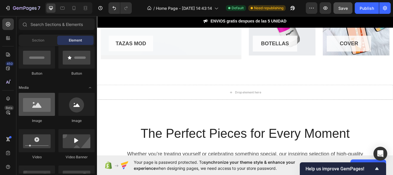
scroll to position [115, 0]
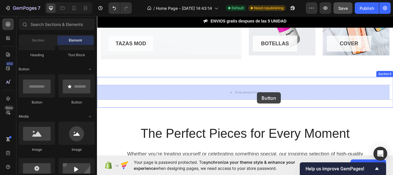
drag, startPoint x: 166, startPoint y: 109, endPoint x: 283, endPoint y: 105, distance: 117.4
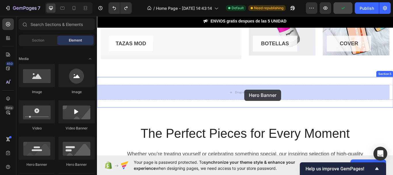
scroll to position [526, 0]
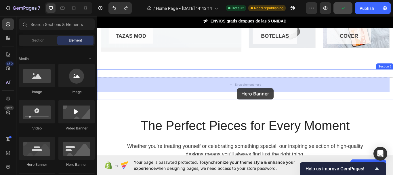
drag, startPoint x: 137, startPoint y: 170, endPoint x: 260, endPoint y: 100, distance: 141.7
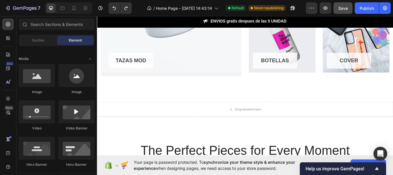
scroll to position [144, 0]
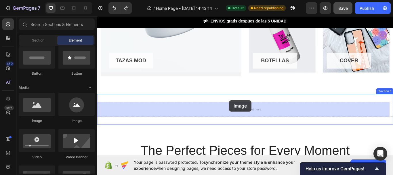
drag, startPoint x: 189, startPoint y: 118, endPoint x: 253, endPoint y: 119, distance: 63.8
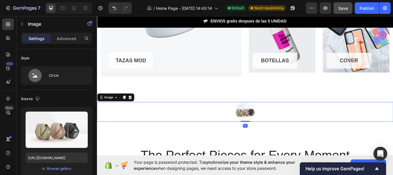
click at [249, 120] on div at bounding box center [269, 127] width 345 height 23
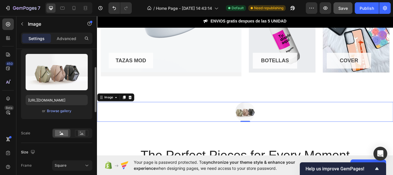
scroll to position [115, 0]
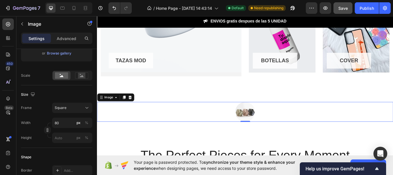
click at [289, 145] on div "Image 0 Section 5" at bounding box center [269, 127] width 345 height 41
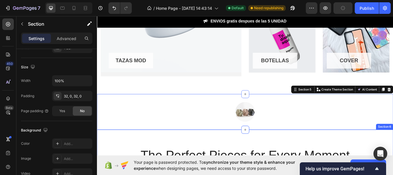
scroll to position [0, 0]
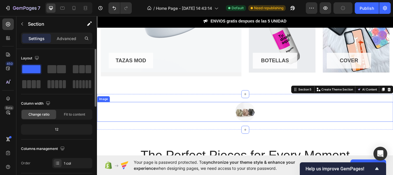
click at [266, 128] on img at bounding box center [269, 127] width 23 height 23
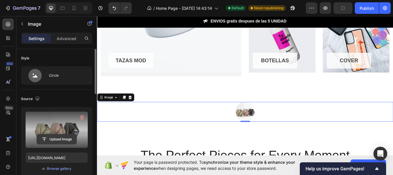
click at [45, 135] on input "file" at bounding box center [57, 139] width 40 height 10
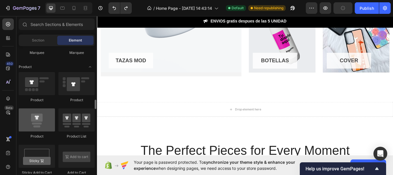
scroll to position [690, 0]
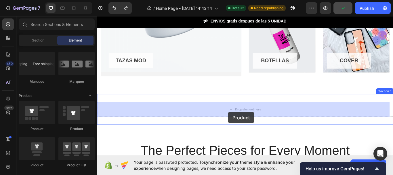
drag, startPoint x: 164, startPoint y: 135, endPoint x: 250, endPoint y: 128, distance: 86.3
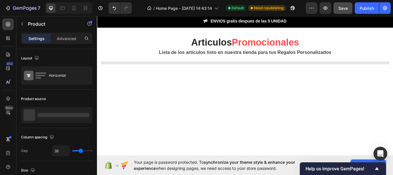
click at [279, 126] on div "Articulos Promocionales Heading Lista de los articulos listo en nuestra tienda …" at bounding box center [269, 108] width 336 height 136
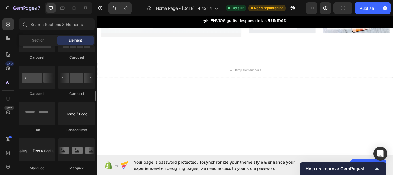
scroll to position [546, 0]
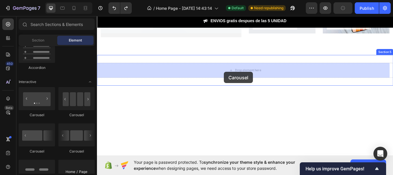
drag, startPoint x: 139, startPoint y: 126, endPoint x: 245, endPoint y: 81, distance: 115.3
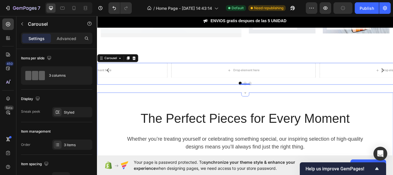
scroll to position [411, 0]
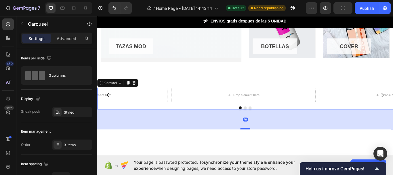
drag, startPoint x: 267, startPoint y: 123, endPoint x: 267, endPoint y: 146, distance: 23.3
click at [267, 146] on div at bounding box center [270, 147] width 12 height 2
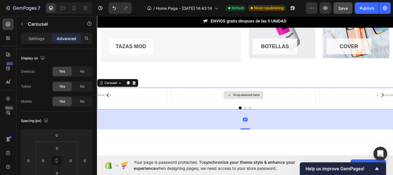
click at [260, 110] on div "Drop element here" at bounding box center [267, 107] width 168 height 17
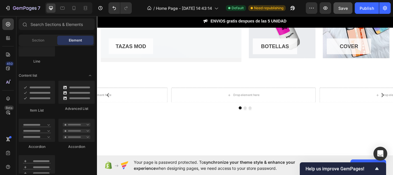
scroll to position [288, 0]
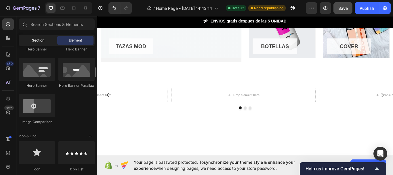
click at [43, 44] on div "Section" at bounding box center [38, 40] width 36 height 9
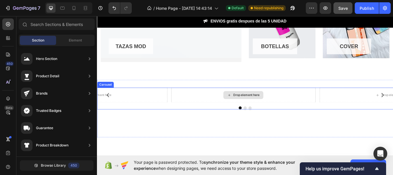
click at [310, 116] on div "Drop element here" at bounding box center [267, 107] width 168 height 17
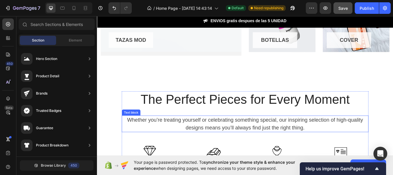
scroll to position [469, 0]
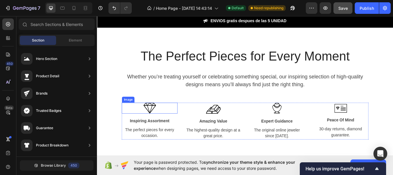
click at [162, 119] on img at bounding box center [158, 123] width 15 height 13
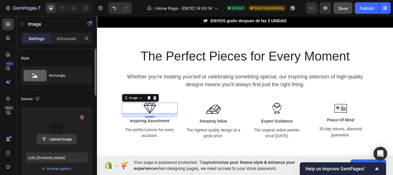
click at [66, 135] on input "file" at bounding box center [57, 139] width 40 height 10
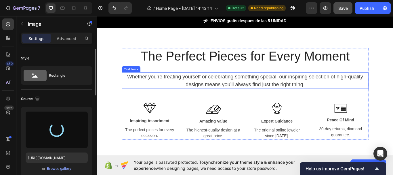
scroll to position [498, 0]
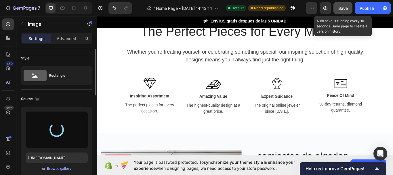
click at [342, 8] on span "Save" at bounding box center [342, 8] width 9 height 5
